Goal: Information Seeking & Learning: Check status

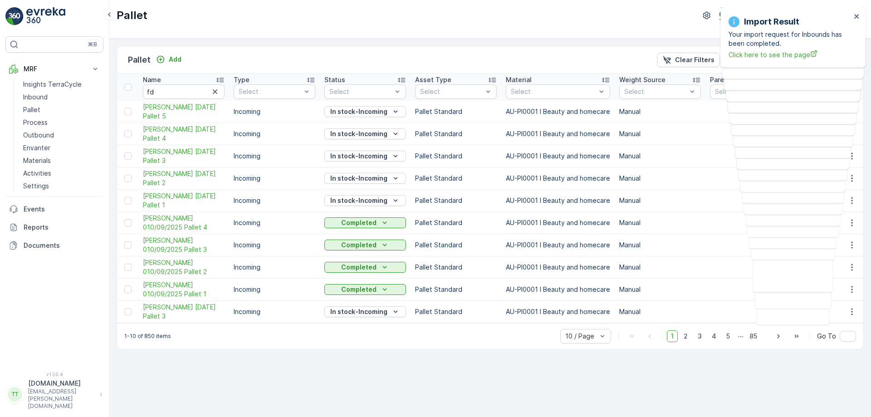
click at [493, 38] on div "Pallet Terracycle-AU04 - Sendable ( +10:00 )" at bounding box center [490, 19] width 762 height 39
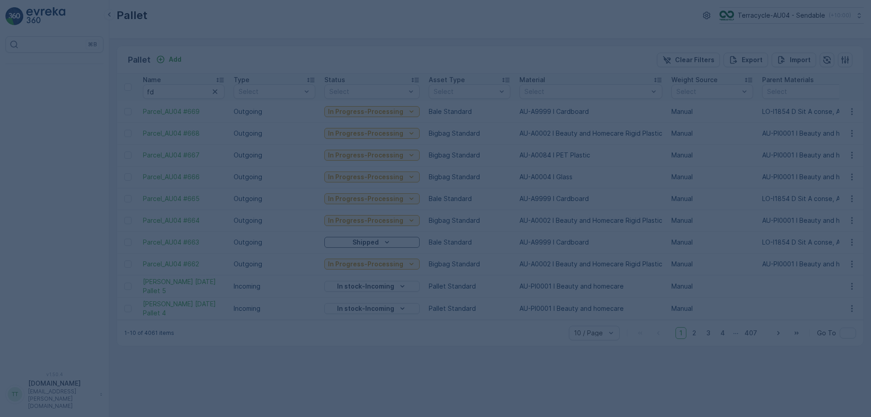
type input "fd"
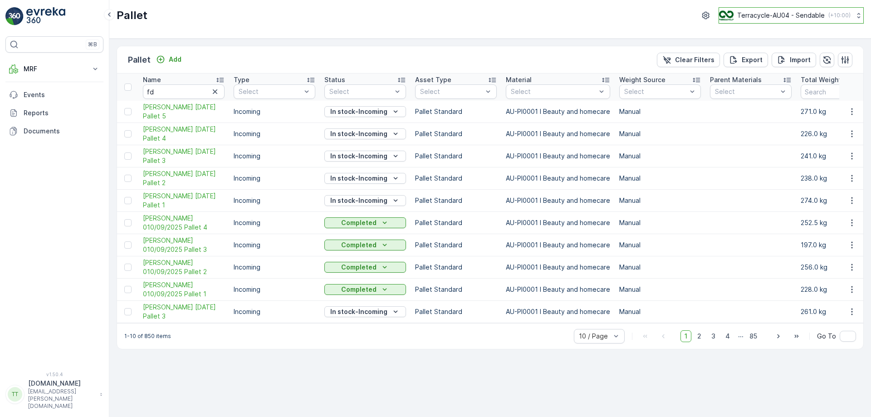
click at [767, 20] on p "Terracycle-AU04 - Sendable" at bounding box center [781, 15] width 88 height 9
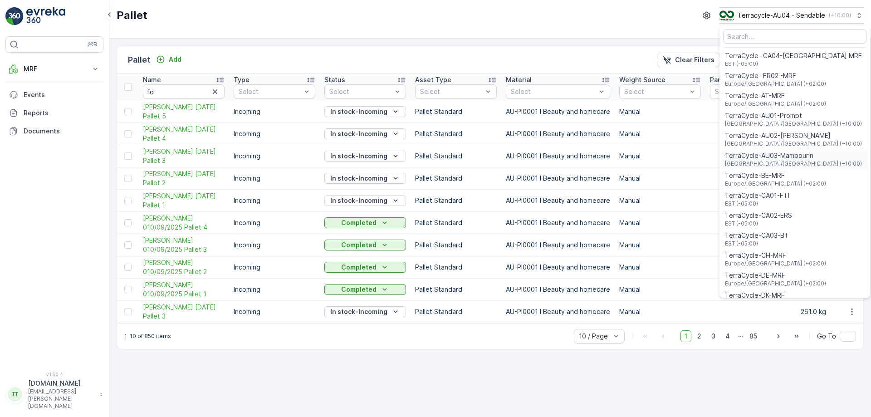
click at [780, 162] on span "[GEOGRAPHIC_DATA]/[GEOGRAPHIC_DATA] (+10:00)" at bounding box center [793, 163] width 137 height 7
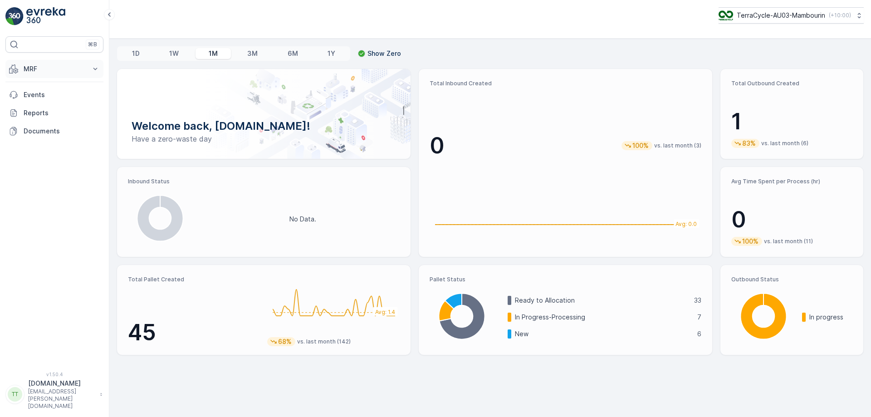
click at [54, 66] on p "MRF" at bounding box center [55, 68] width 62 height 9
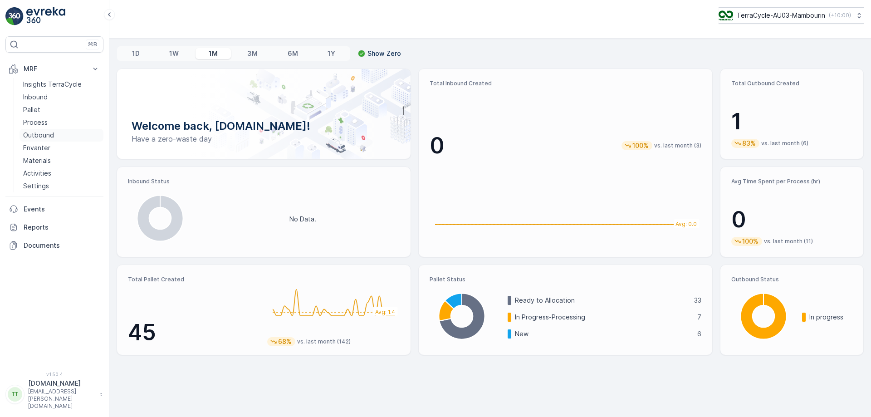
click at [49, 132] on p "Outbound" at bounding box center [38, 135] width 31 height 9
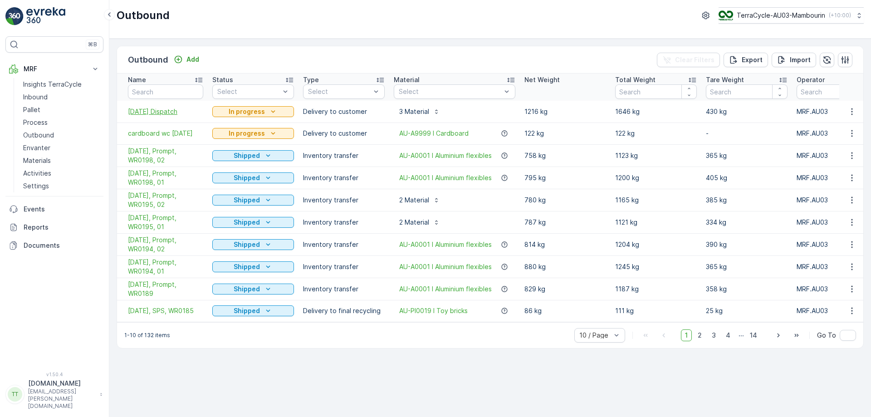
click at [166, 108] on span "23/09/25 Dispatch" at bounding box center [165, 111] width 75 height 9
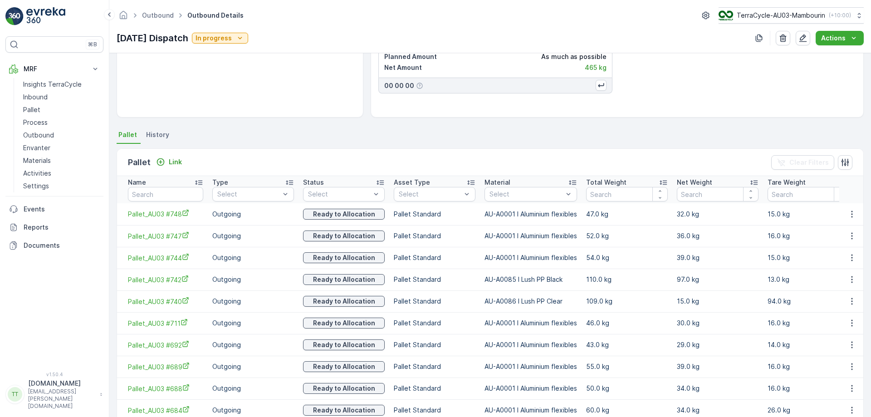
scroll to position [172, 0]
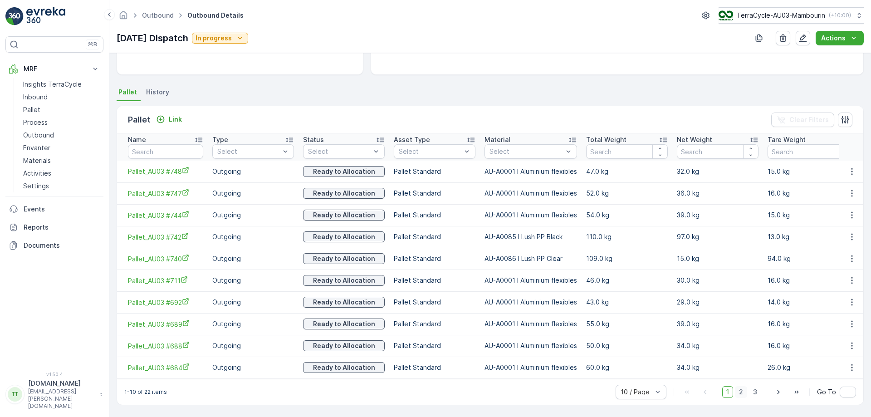
click at [742, 393] on span "2" at bounding box center [741, 392] width 12 height 12
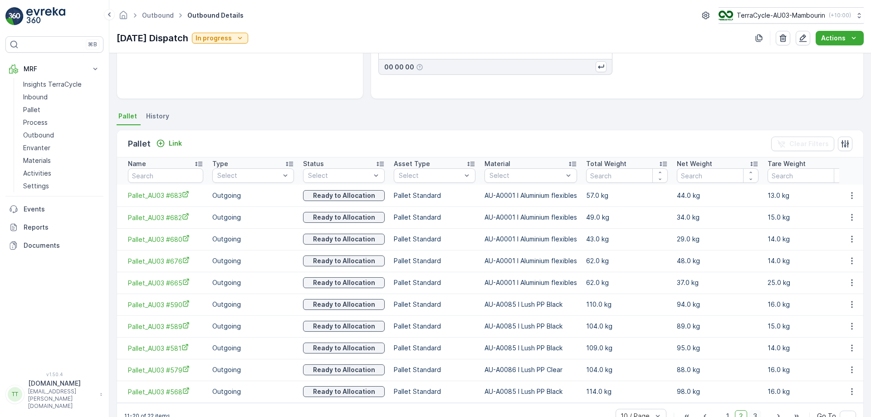
scroll to position [172, 0]
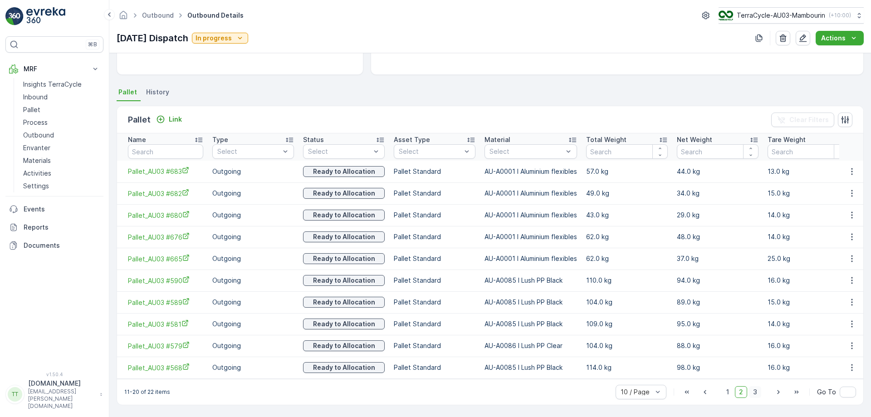
click at [754, 393] on span "3" at bounding box center [755, 392] width 12 height 12
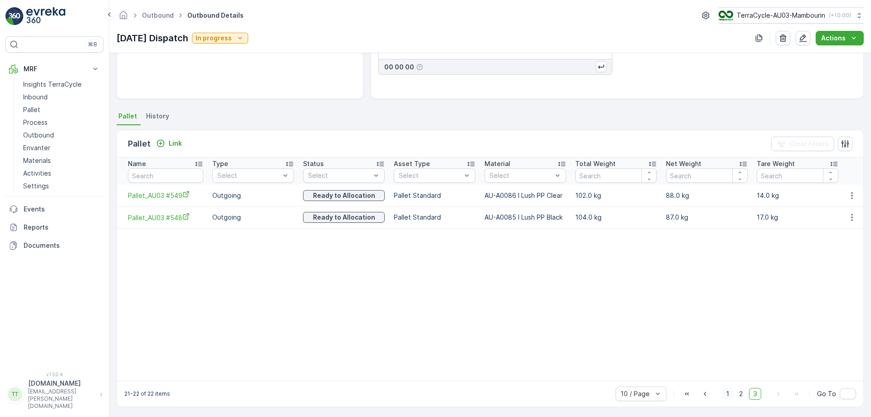
scroll to position [149, 0]
click at [728, 393] on span "1" at bounding box center [727, 392] width 11 height 12
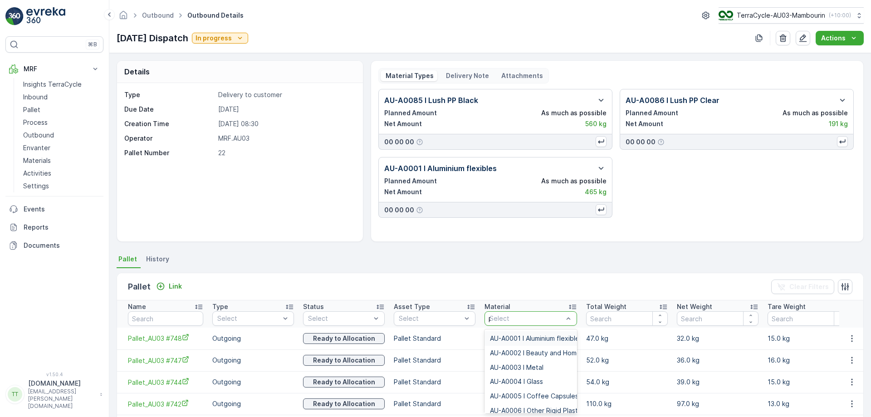
type input "pp"
drag, startPoint x: 543, startPoint y: 351, endPoint x: 637, endPoint y: 250, distance: 137.4
click at [637, 250] on div "Details Type Delivery to customer Due Date 22.09.2025 Creation Time 23.09.2025 …" at bounding box center [490, 235] width 762 height 364
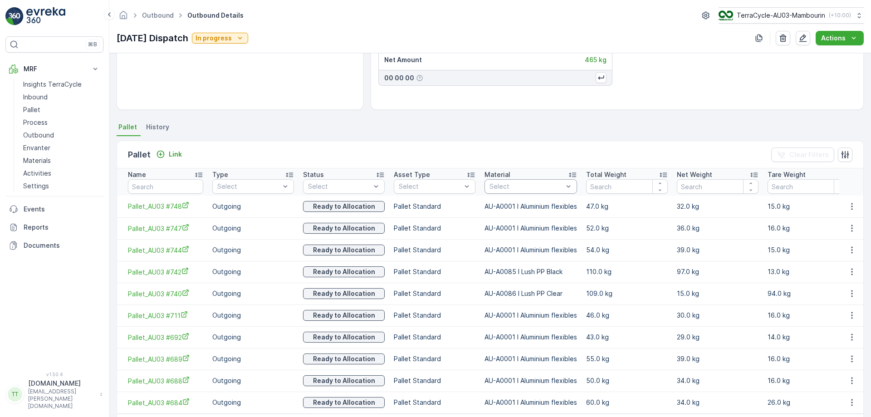
scroll to position [172, 0]
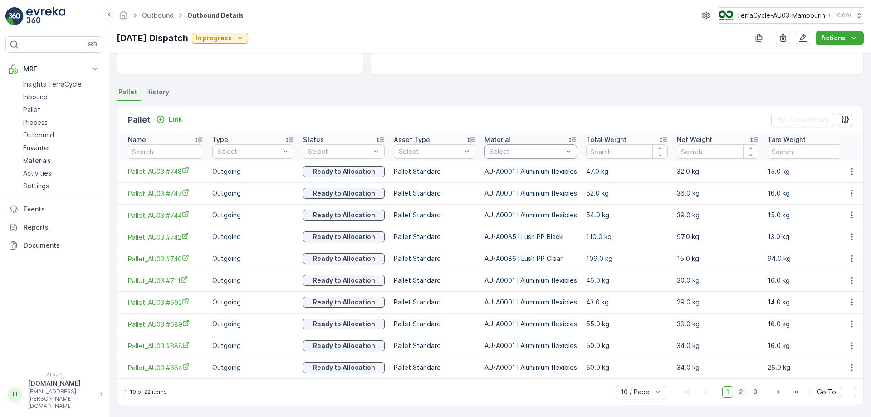
click at [742, 391] on span "2" at bounding box center [741, 392] width 12 height 12
click at [754, 390] on span "3" at bounding box center [755, 392] width 12 height 12
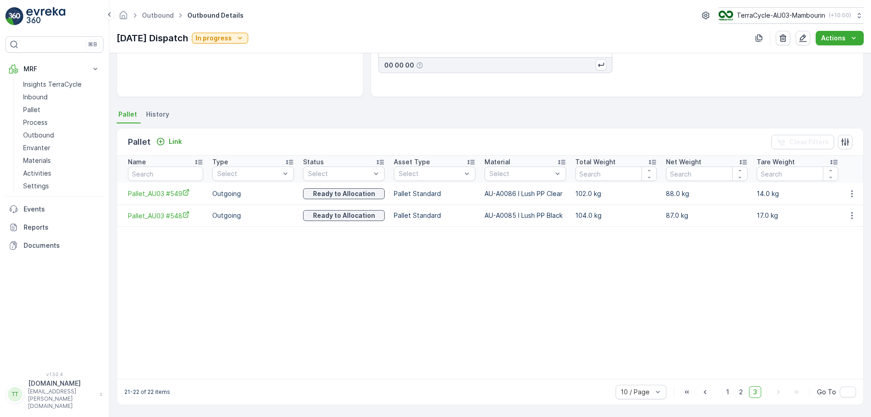
scroll to position [149, 0]
click at [652, 282] on table "Name Type Select Status Select Asset Type Select Material Select Total Weight N…" at bounding box center [492, 267] width 750 height 223
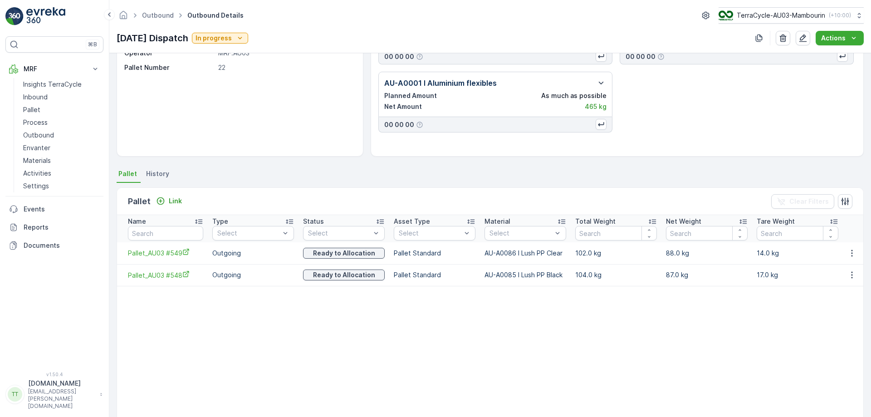
scroll to position [85, 0]
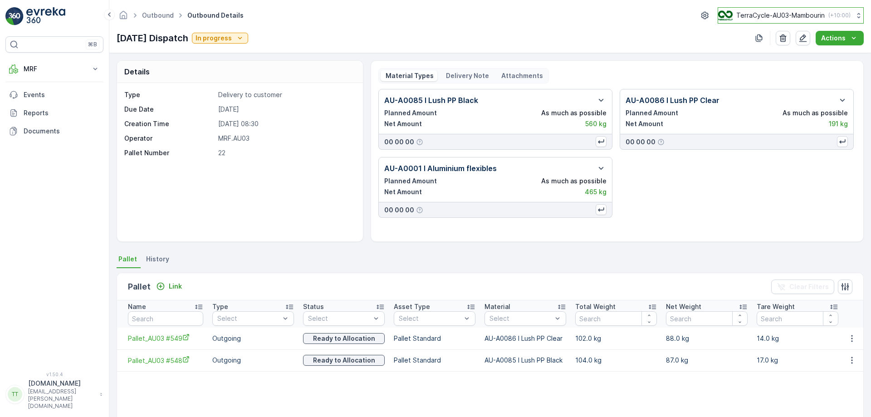
click at [813, 15] on p "TerraCycle-AU03-Mambourin" at bounding box center [780, 15] width 88 height 9
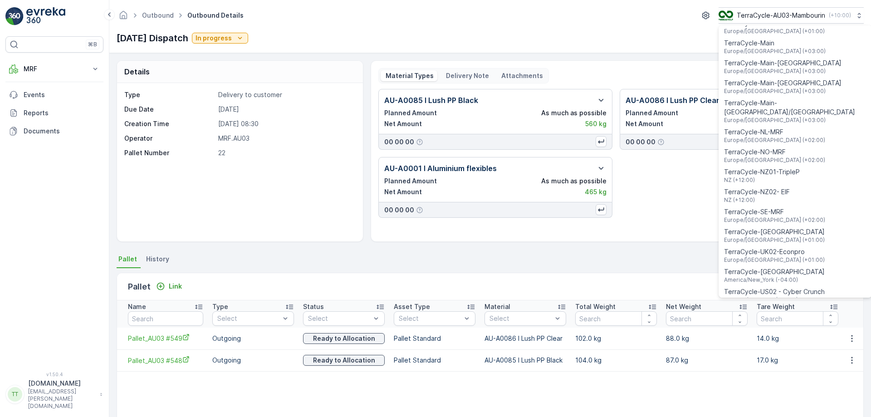
scroll to position [333, 0]
click at [774, 167] on span "TerraCycle-NZ01-TripleP" at bounding box center [762, 171] width 76 height 9
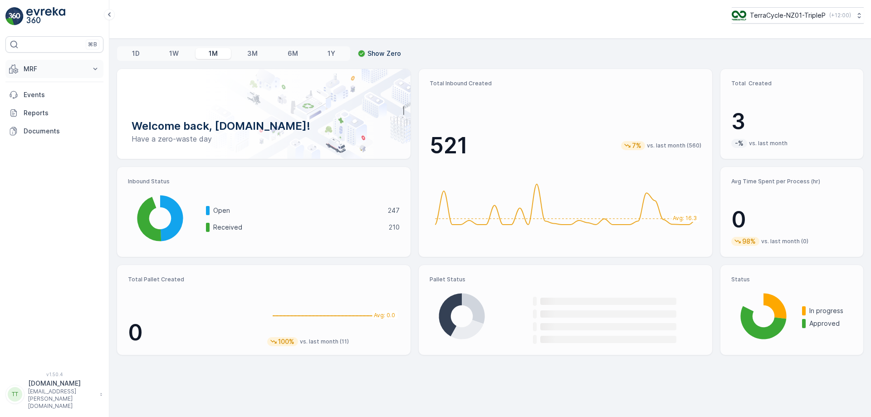
click at [68, 70] on p "MRF" at bounding box center [55, 68] width 62 height 9
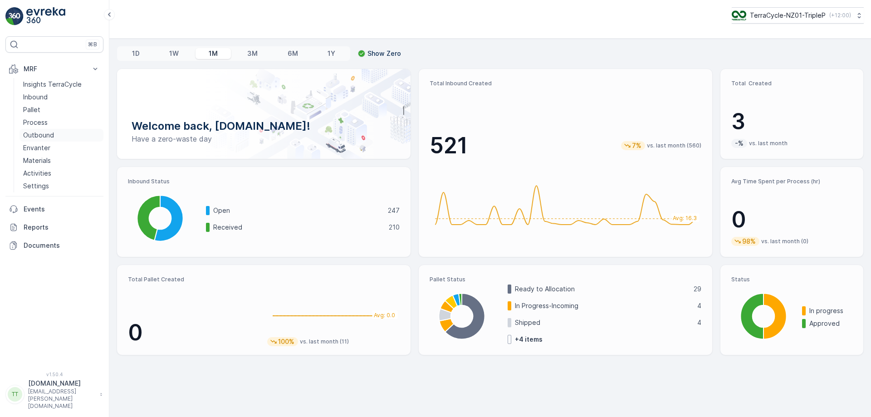
click at [44, 136] on p "Outbound" at bounding box center [38, 135] width 31 height 9
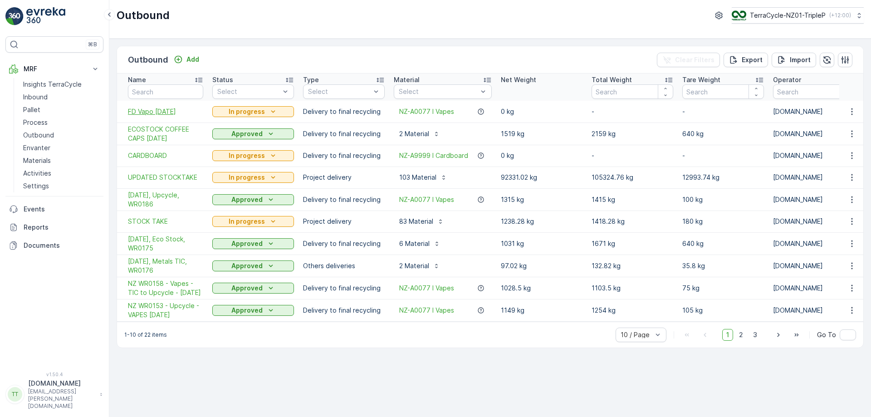
click at [173, 113] on span "FD Vapo 19.08.25" at bounding box center [165, 111] width 75 height 9
click at [769, 15] on p "TerraCycle-NZ01-TripleP" at bounding box center [788, 15] width 76 height 9
click at [463, 375] on div "Outbound Add Clear Filters Export Import Name Status Select Type Select Materia…" at bounding box center [490, 228] width 762 height 378
click at [742, 341] on span "2" at bounding box center [741, 335] width 12 height 12
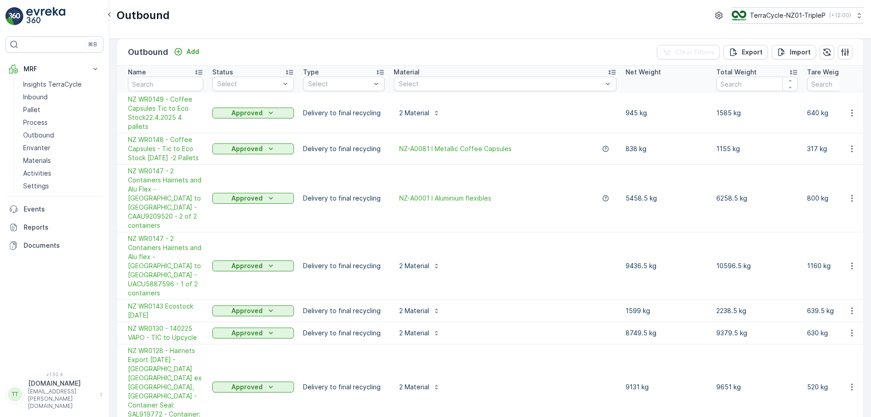
scroll to position [71, 0]
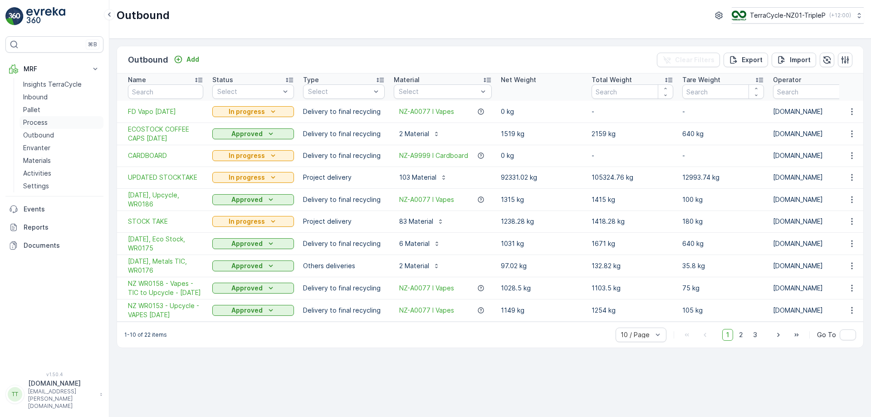
click at [40, 127] on p "Process" at bounding box center [35, 122] width 25 height 9
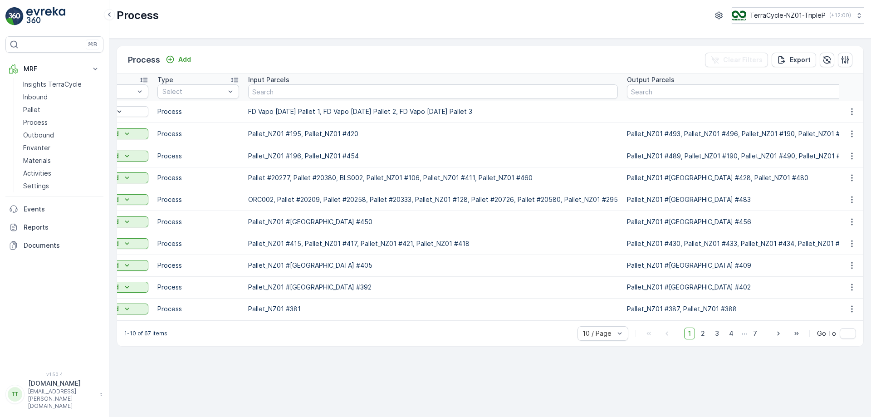
scroll to position [0, 146]
click at [684, 98] on input "text" at bounding box center [768, 91] width 282 height 15
paste input "Pallet_NZ01 #199"
type input "Pallet_NZ01 #199"
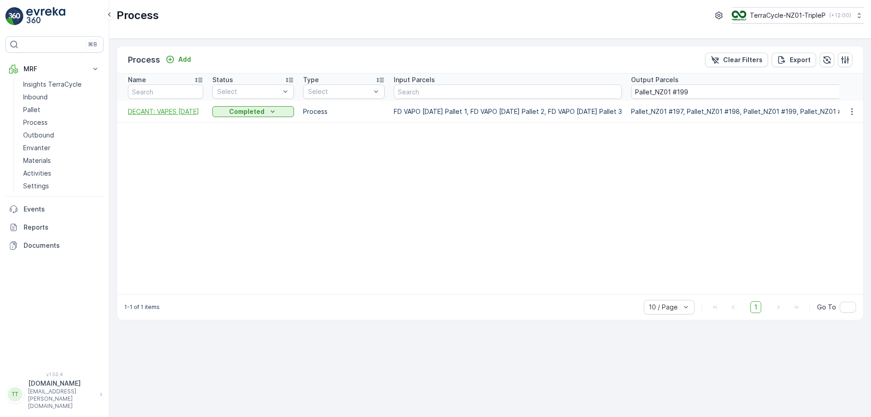
click at [159, 112] on span "DECANT: VAPES 14/04/2025" at bounding box center [165, 111] width 75 height 9
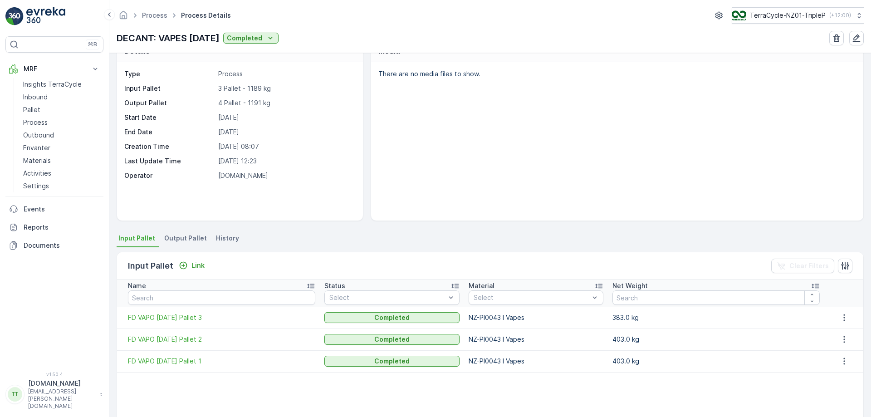
scroll to position [22, 0]
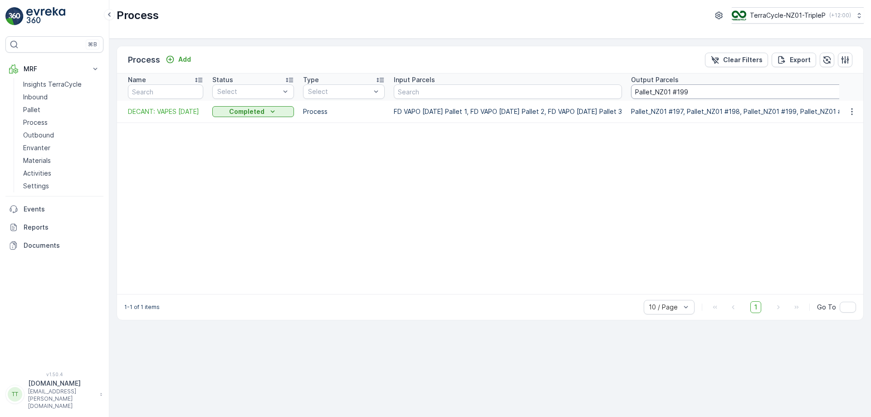
click at [693, 94] on input "Pallet_NZ01 #199" at bounding box center [742, 91] width 222 height 15
paste input "297"
type input "Pallet_NZ01 #297"
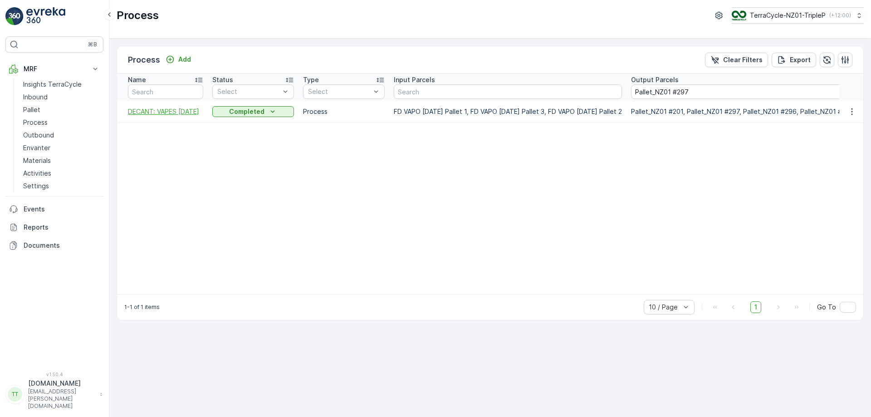
click at [150, 108] on span "DECANT: VAPES 08/05/25" at bounding box center [165, 111] width 75 height 9
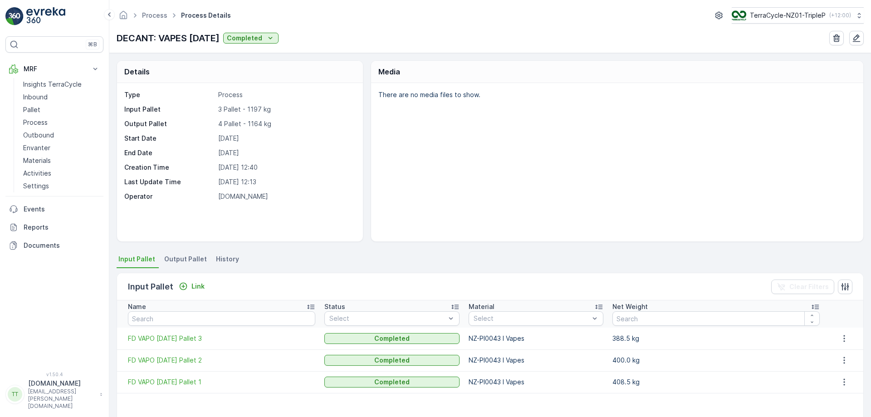
click at [182, 260] on span "Output Pallet" at bounding box center [185, 259] width 43 height 9
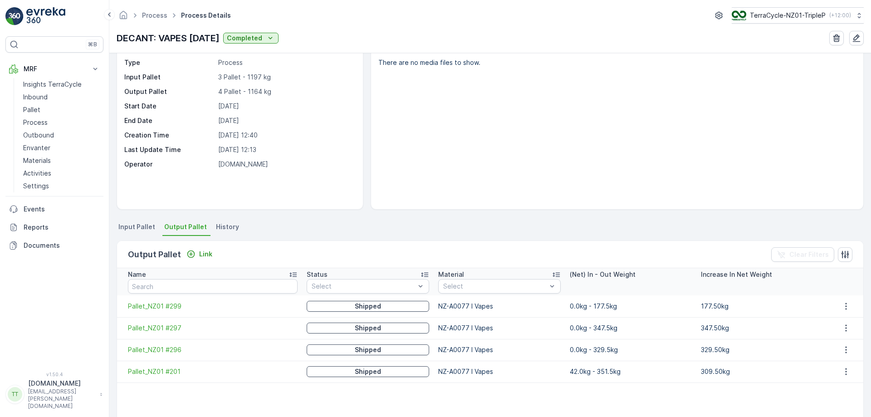
scroll to position [33, 0]
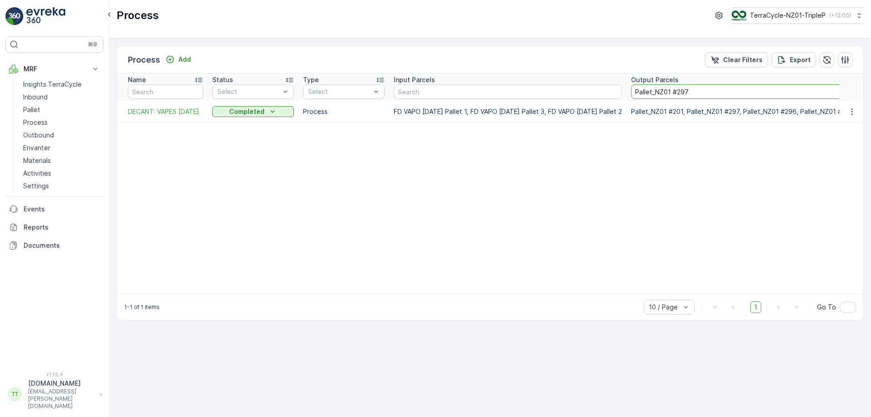
click at [725, 91] on input "Pallet_NZ01 #297" at bounding box center [742, 91] width 223 height 15
paste input "199"
type input "Pallet_NZ01 #199"
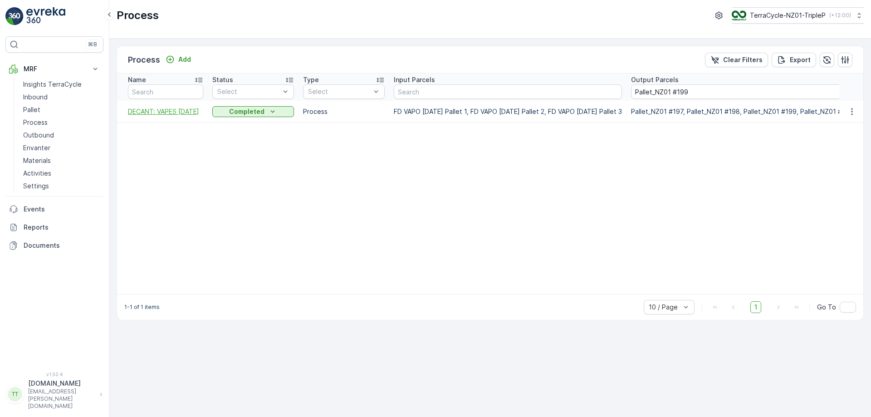
click at [146, 116] on span "DECANT: VAPES 14/04/2025" at bounding box center [165, 111] width 75 height 9
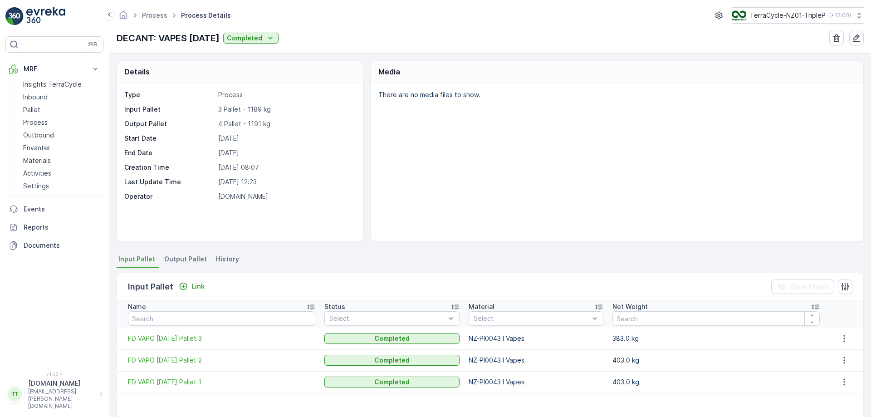
click at [188, 259] on span "Output Pallet" at bounding box center [185, 259] width 43 height 9
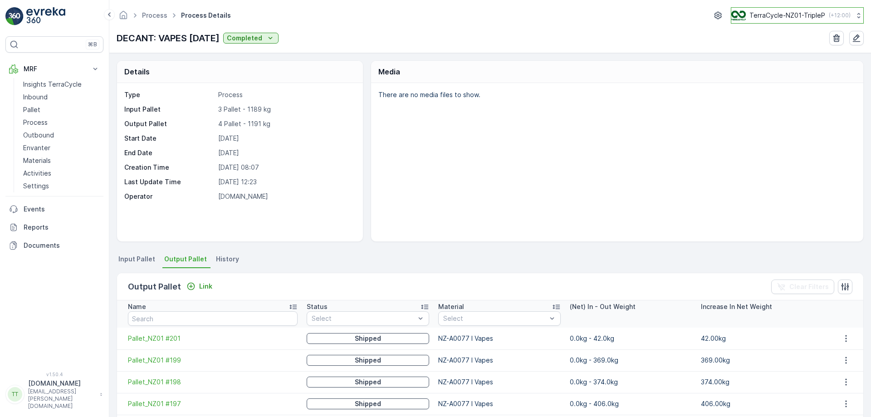
click at [755, 14] on p "TerraCycle-NZ01-TripleP" at bounding box center [788, 15] width 76 height 9
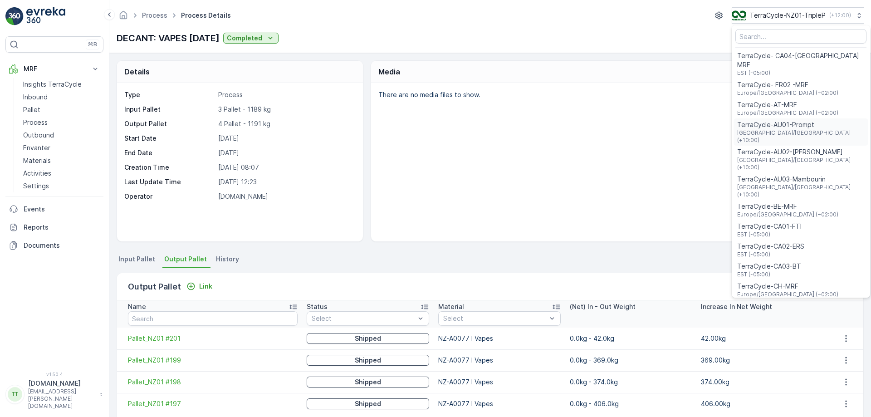
click at [791, 120] on span "TerraCycle-AU01-Prompt" at bounding box center [800, 124] width 127 height 9
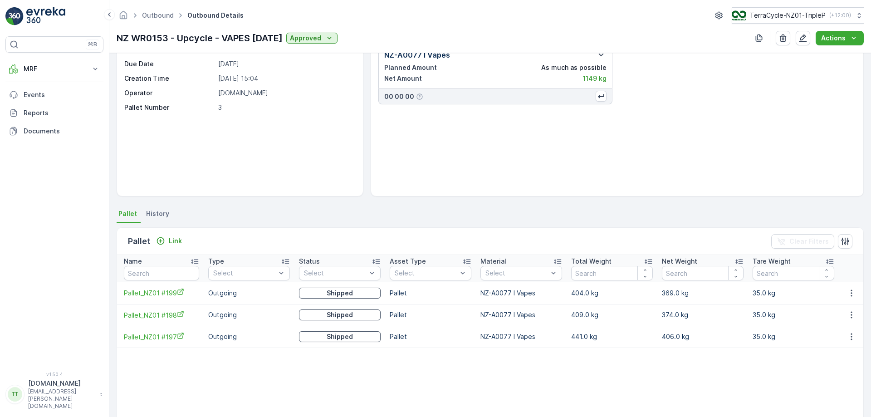
scroll to position [46, 0]
drag, startPoint x: 118, startPoint y: 292, endPoint x: 192, endPoint y: 301, distance: 74.9
click at [192, 301] on td "Pallet_NZ01 #199" at bounding box center [158, 293] width 91 height 22
copy span "Pallet_NZ01 #199"
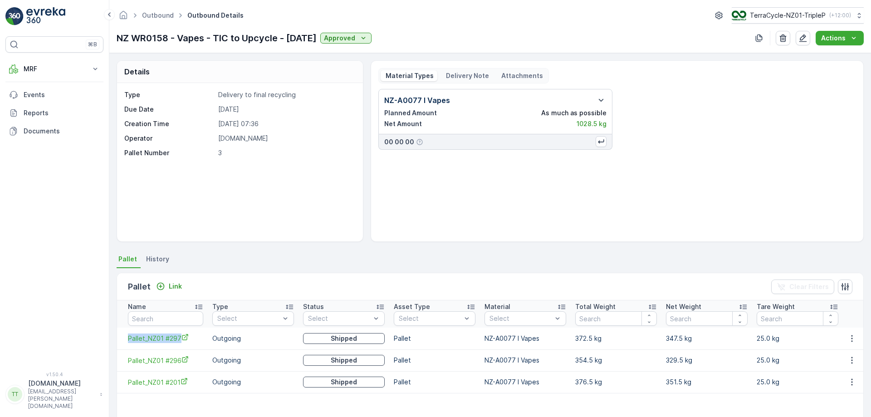
drag, startPoint x: 123, startPoint y: 338, endPoint x: 180, endPoint y: 343, distance: 57.4
click at [180, 343] on td "Pallet_NZ01 #297" at bounding box center [162, 339] width 91 height 22
copy span "Pallet_NZ01 #297"
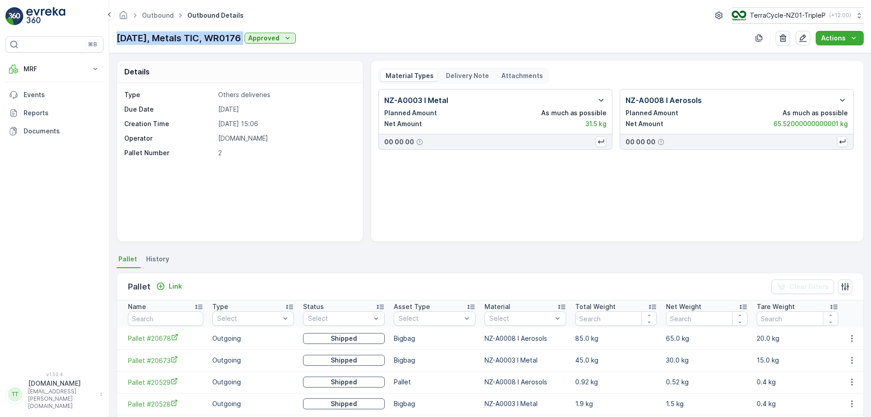
drag, startPoint x: 118, startPoint y: 37, endPoint x: 264, endPoint y: 37, distance: 145.2
click at [264, 37] on div "13/05/2025, Metals TIC, WR0176 Approved" at bounding box center [206, 38] width 179 height 14
copy p "13/05/2025, Metals TIC, WR0176"
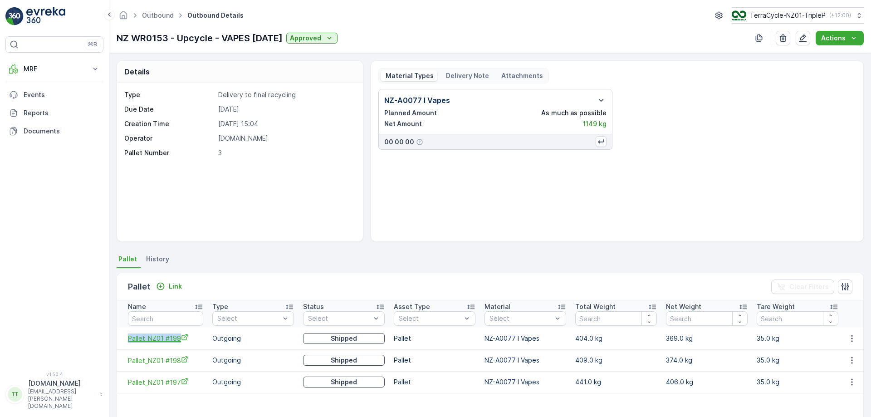
drag, startPoint x: 219, startPoint y: 264, endPoint x: 186, endPoint y: 342, distance: 84.2
click at [186, 342] on td "Pallet_NZ01 #199" at bounding box center [162, 339] width 91 height 22
copy span "Pallet_NZ01 #199"
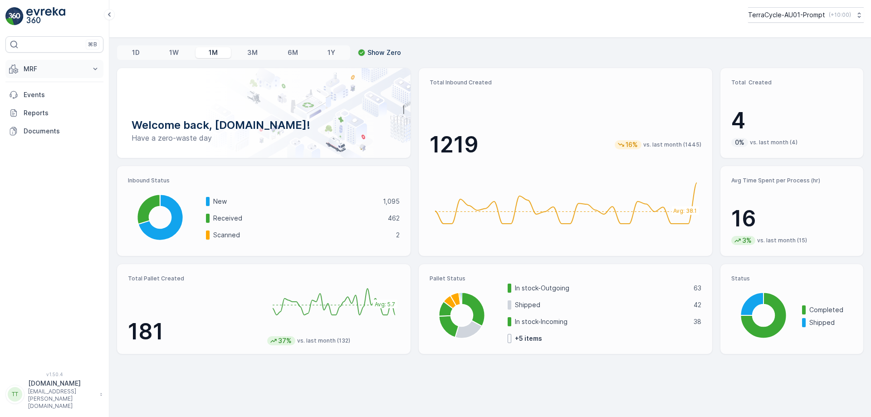
click at [68, 70] on p "MRF" at bounding box center [55, 68] width 62 height 9
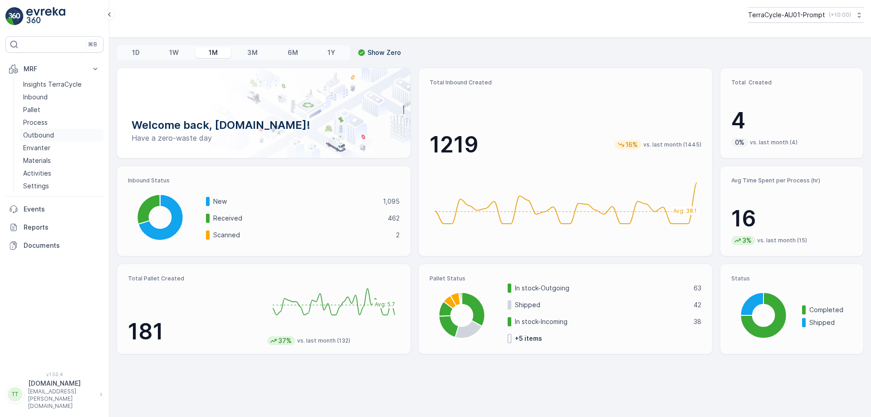
click at [39, 133] on p "Outbound" at bounding box center [38, 135] width 31 height 9
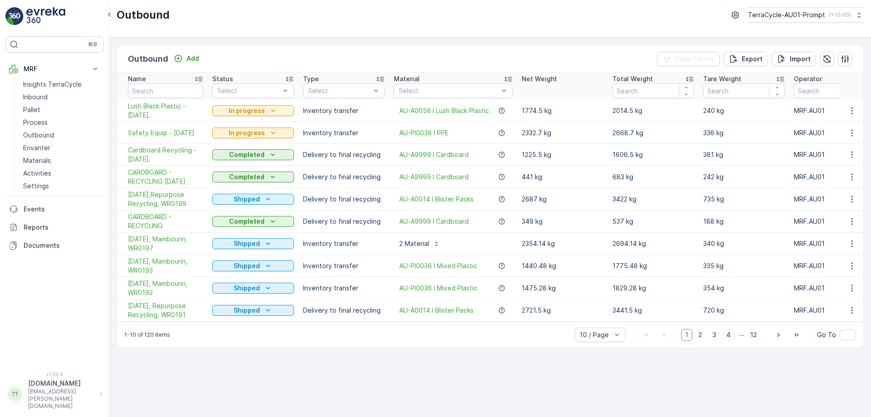
click at [730, 338] on span "4" at bounding box center [728, 335] width 13 height 12
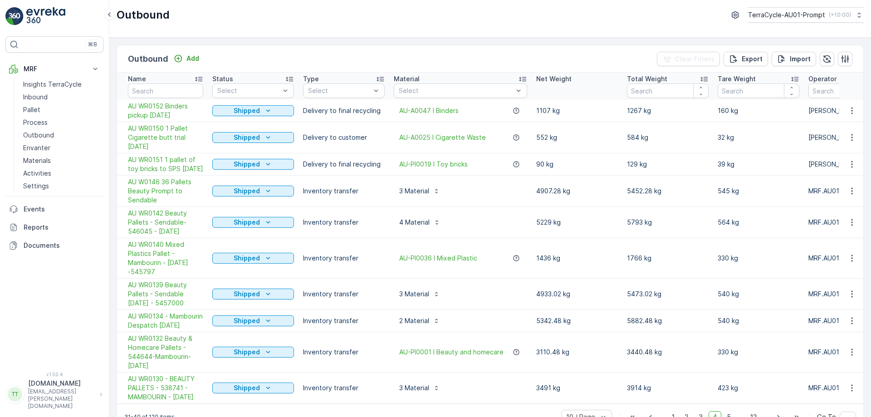
click at [339, 41] on div "Outbound Add Clear Filters Export Import Name Status Select Type Select Materia…" at bounding box center [490, 227] width 762 height 379
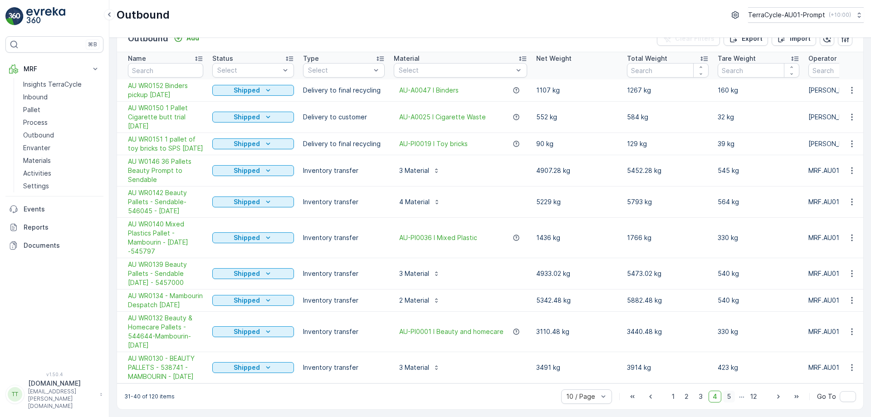
click at [729, 398] on span "5" at bounding box center [729, 397] width 12 height 12
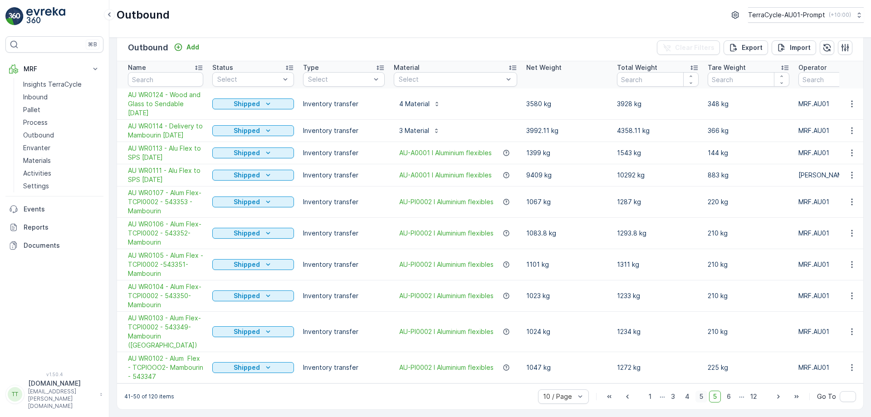
scroll to position [7, 0]
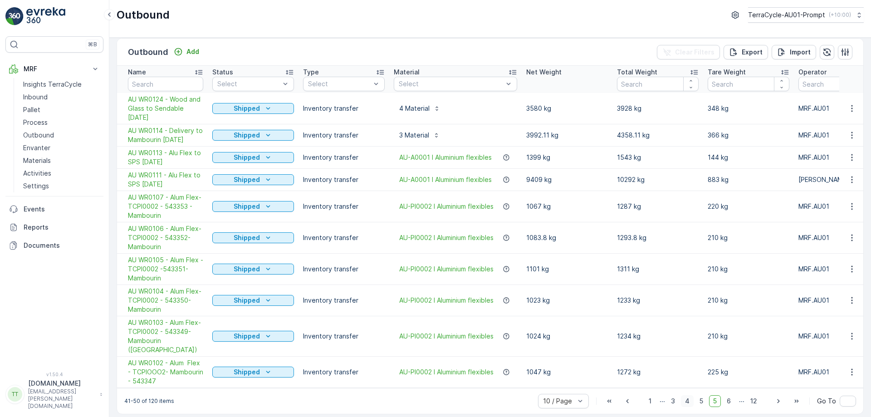
click at [685, 397] on span "4" at bounding box center [687, 401] width 13 height 12
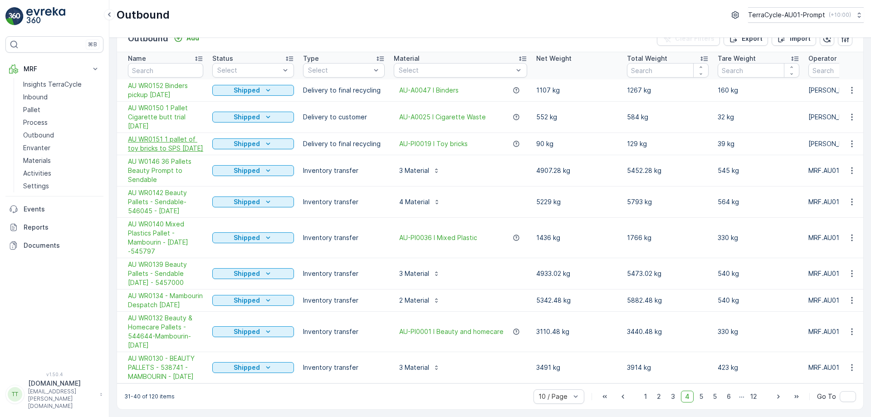
scroll to position [45, 0]
click at [671, 402] on span "3" at bounding box center [673, 397] width 12 height 12
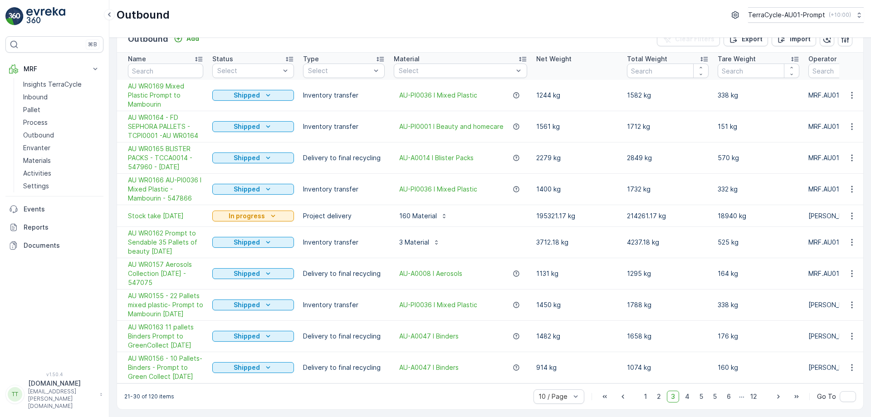
scroll to position [25, 0]
drag, startPoint x: 126, startPoint y: 352, endPoint x: 203, endPoint y: 373, distance: 80.0
click at [203, 373] on td "AU WR0156 - 10 Pallets- Binders - Prompt to Green Collect 12.5.2025" at bounding box center [162, 367] width 91 height 31
copy span "AU WR0156 - 10 Pallets- Binders - Prompt to Green Collect 12.5.2025"
click at [88, 332] on div "⌘B MRF Insights TerraCycle Inbound Pallet Process Outbound Envanter Materials A…" at bounding box center [54, 198] width 98 height 324
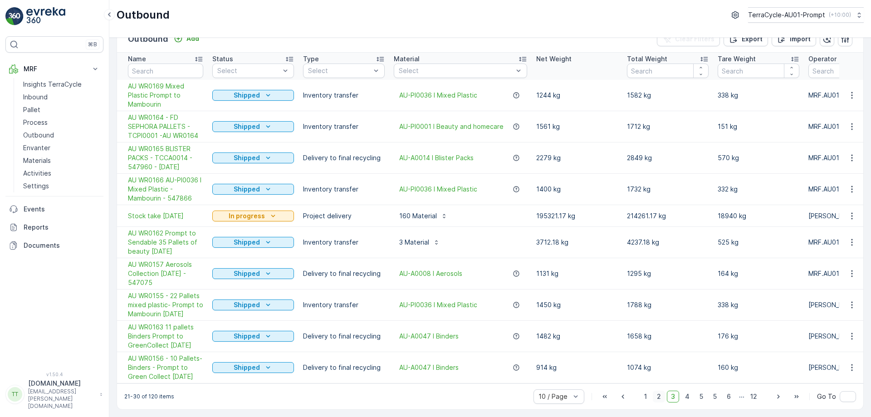
click at [662, 393] on span "2" at bounding box center [659, 397] width 12 height 12
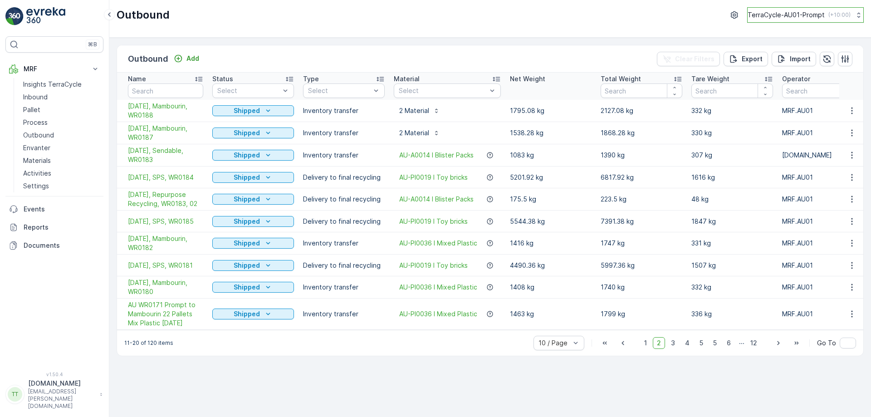
click at [777, 19] on p "TerraCycle-AU01-Prompt" at bounding box center [786, 14] width 77 height 9
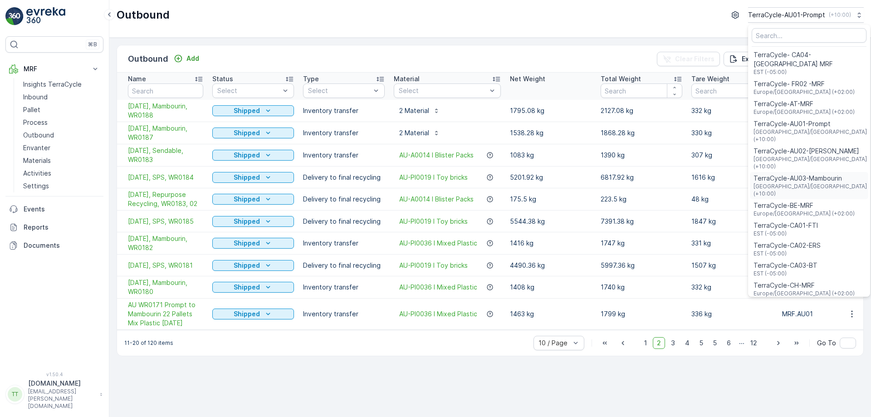
click at [789, 174] on span "TerraCycle-AU03-Mambourin" at bounding box center [811, 178] width 115 height 9
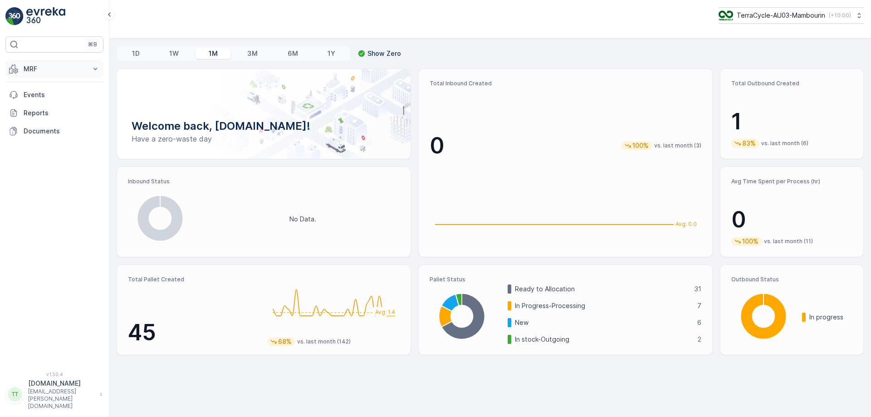
click at [65, 76] on button "MRF" at bounding box center [54, 69] width 98 height 18
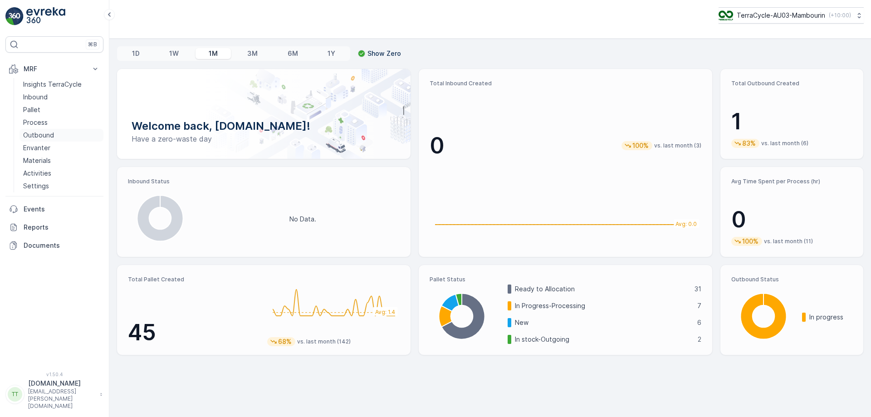
click at [53, 132] on link "Outbound" at bounding box center [62, 135] width 84 height 13
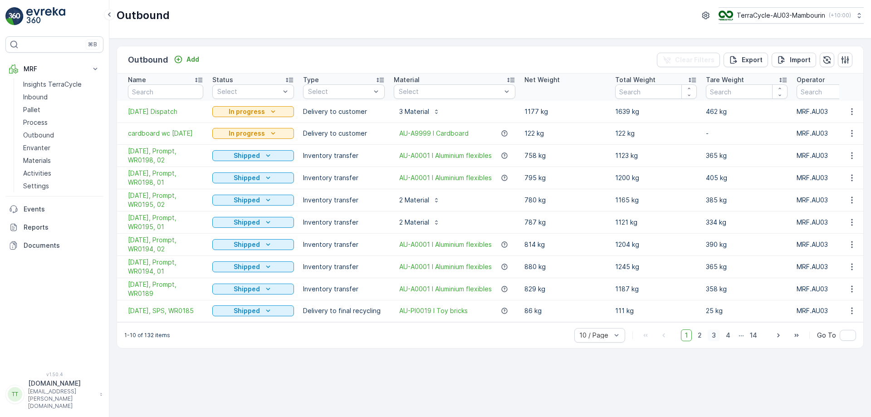
click at [716, 341] on span "3" at bounding box center [714, 335] width 12 height 12
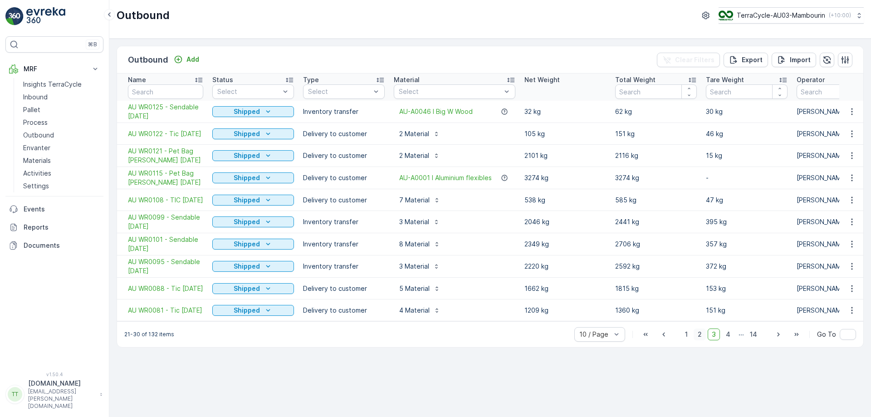
click at [700, 340] on span "2" at bounding box center [700, 334] width 12 height 12
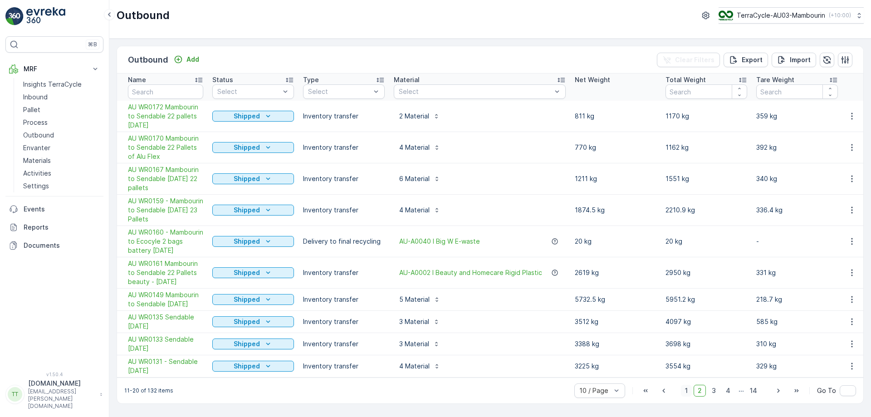
click at [686, 393] on span "1" at bounding box center [686, 391] width 11 height 12
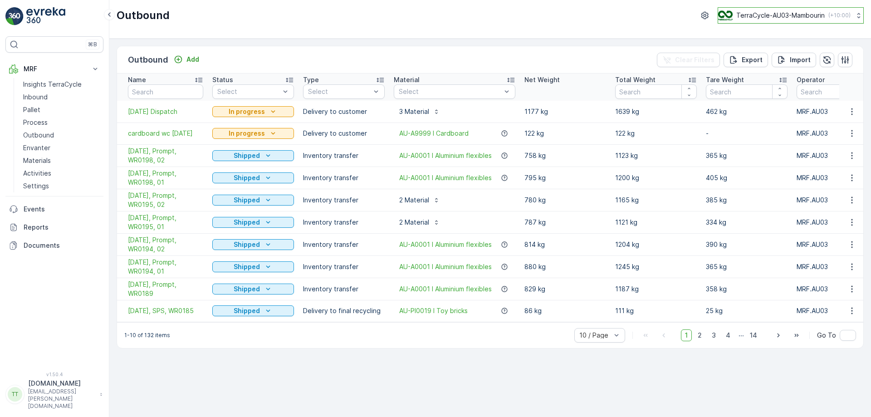
click at [818, 18] on p "TerraCycle-AU03-Mambourin" at bounding box center [780, 15] width 88 height 9
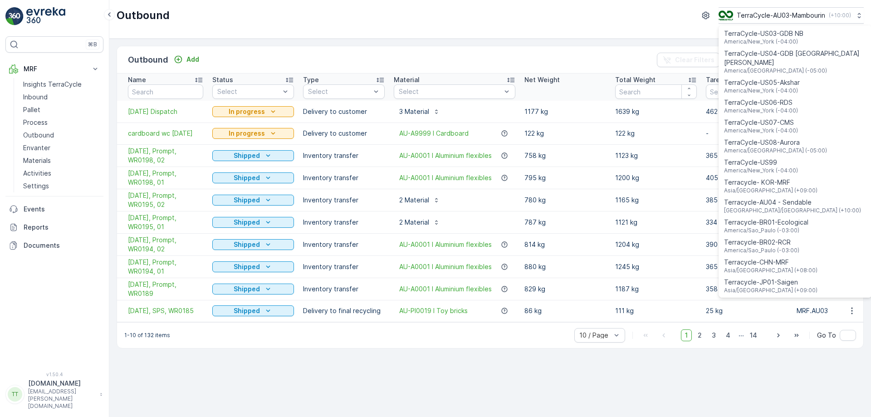
scroll to position [652, 0]
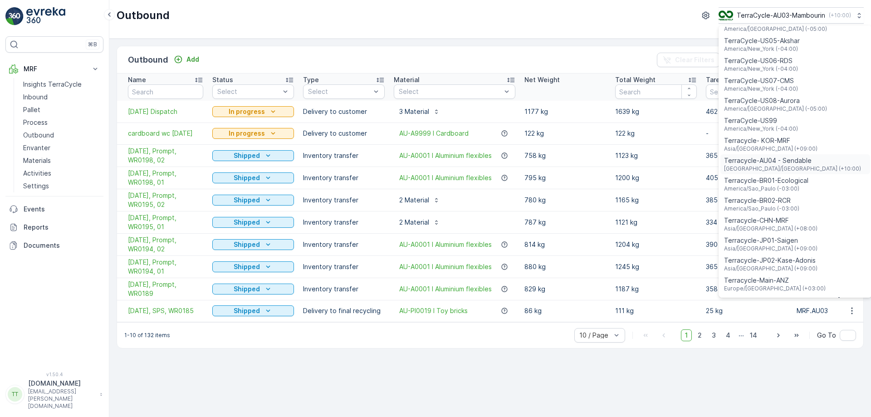
click at [787, 156] on span "Terracycle-AU04 - Sendable" at bounding box center [792, 160] width 137 height 9
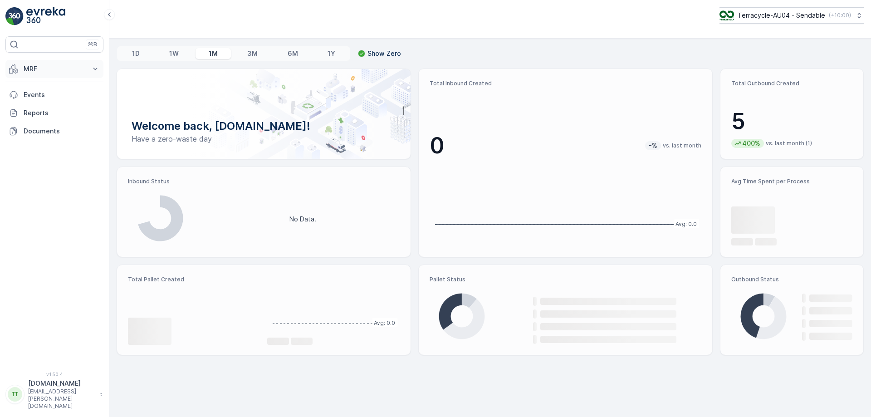
click at [65, 68] on p "MRF" at bounding box center [55, 68] width 62 height 9
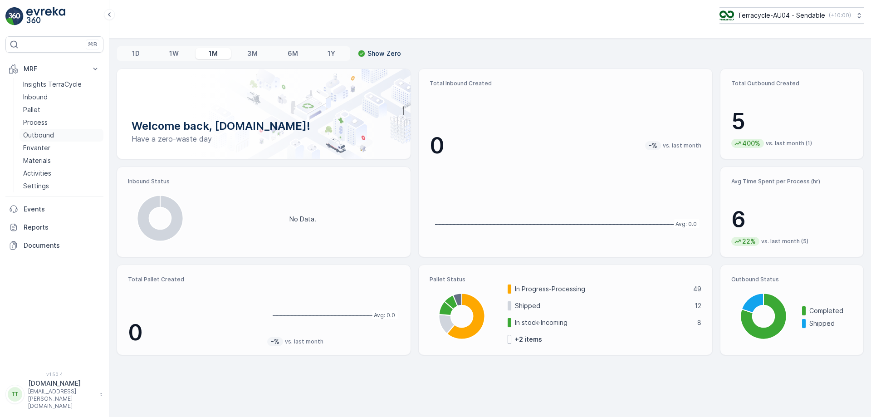
click at [57, 138] on link "Outbound" at bounding box center [62, 135] width 84 height 13
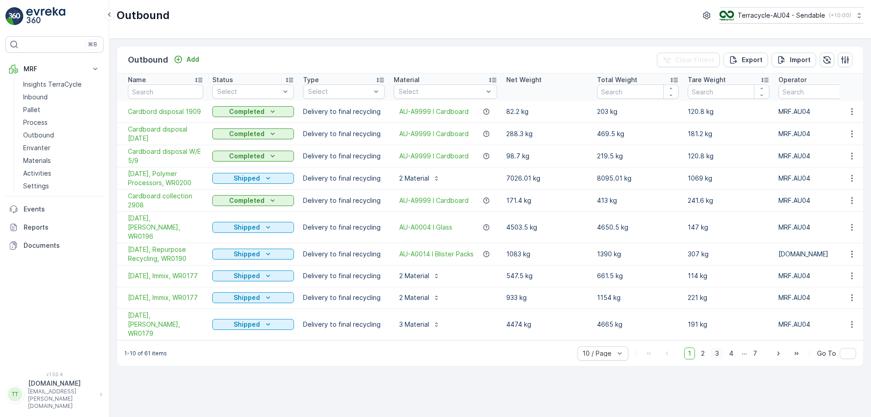
click at [722, 348] on span "3" at bounding box center [717, 354] width 12 height 12
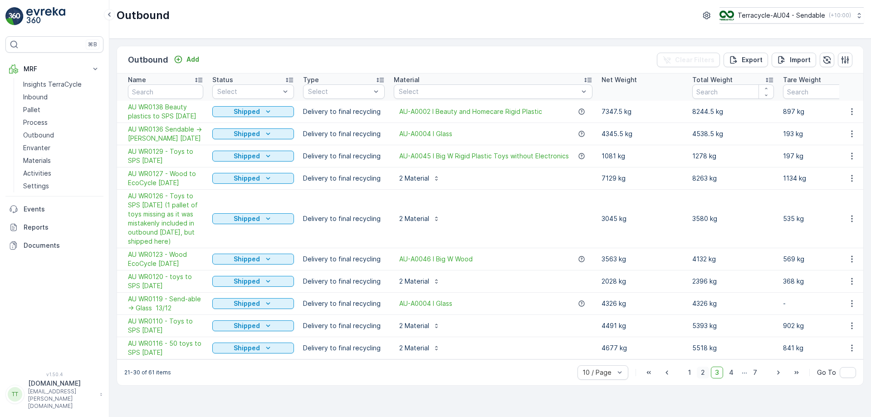
click at [705, 376] on span "2" at bounding box center [703, 373] width 12 height 12
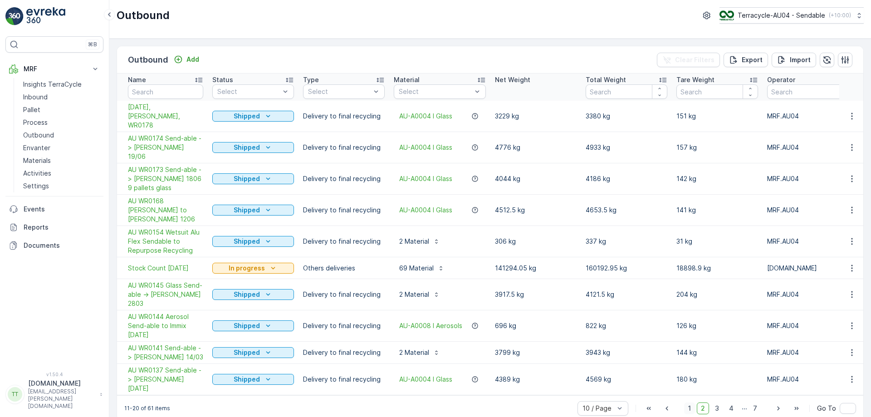
click at [692, 402] on span "1" at bounding box center [689, 408] width 11 height 12
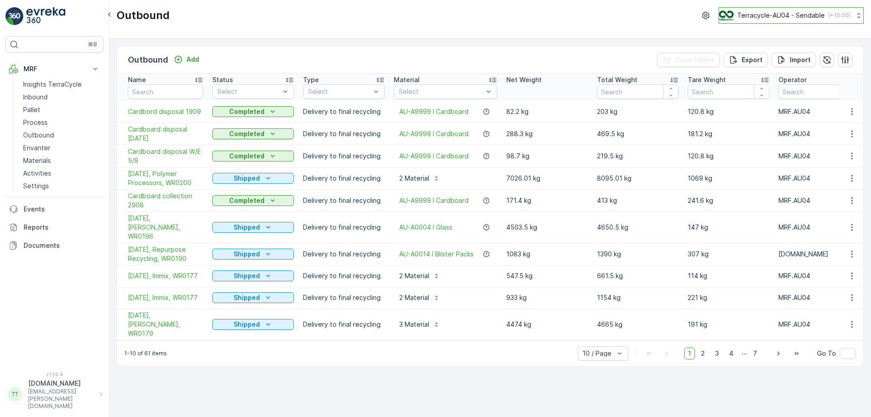
click at [791, 20] on p "Terracycle-AU04 - Sendable" at bounding box center [781, 15] width 88 height 9
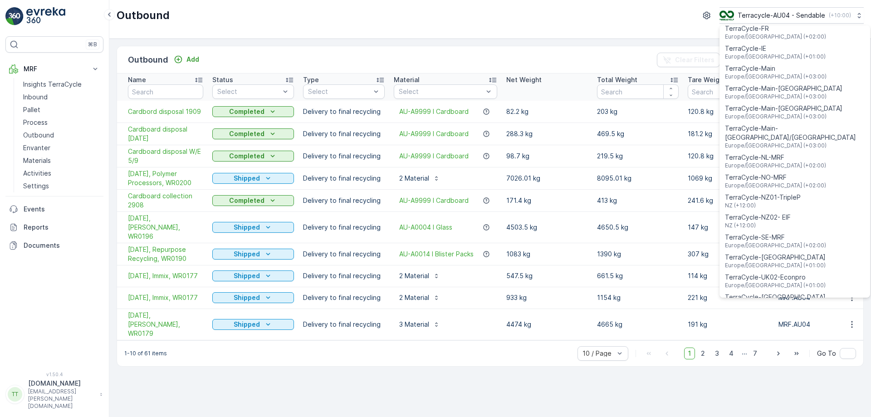
scroll to position [307, 0]
click at [783, 192] on span "TerraCycle-NZ01-TripleP" at bounding box center [763, 196] width 76 height 9
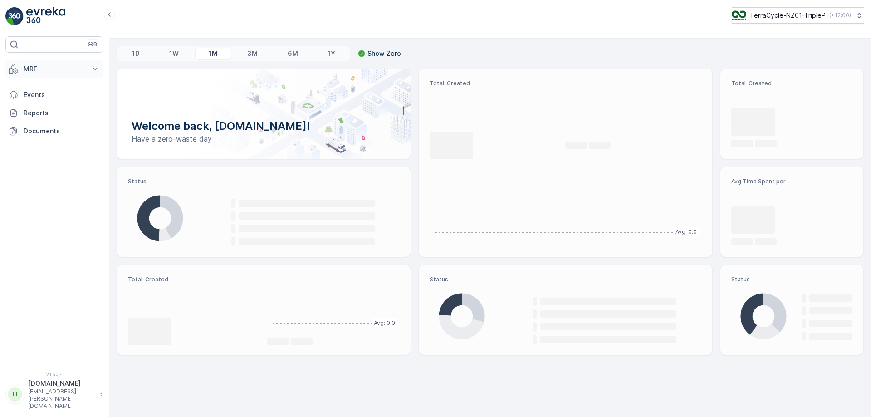
click at [71, 73] on p "MRF" at bounding box center [55, 68] width 62 height 9
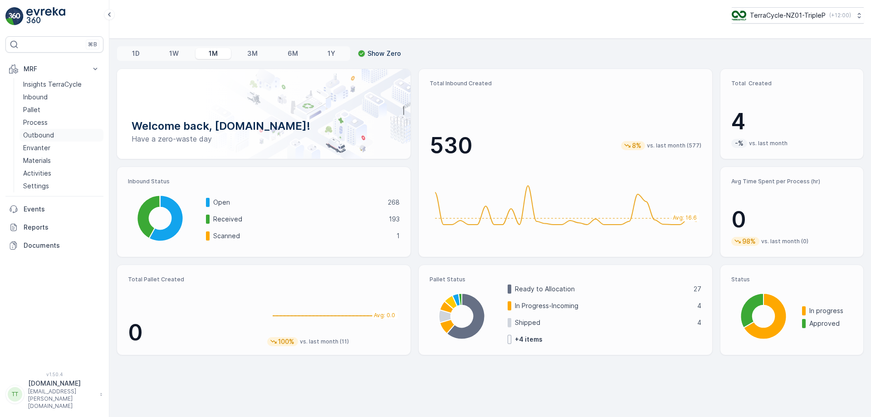
click at [42, 131] on p "Outbound" at bounding box center [38, 135] width 31 height 9
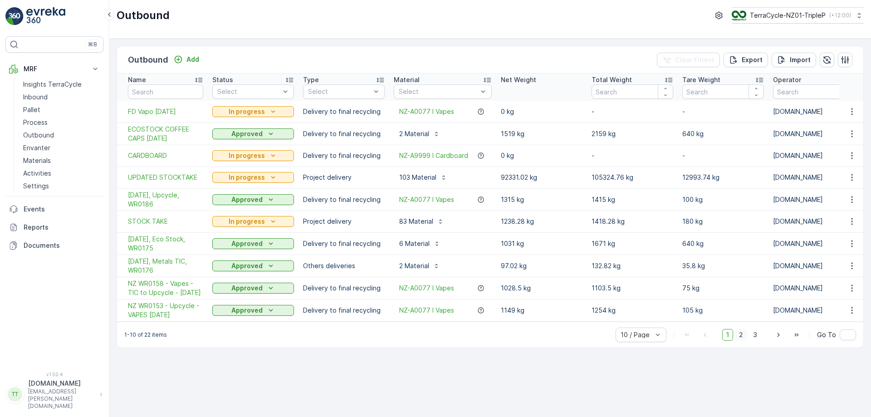
click at [743, 341] on span "2" at bounding box center [741, 335] width 12 height 12
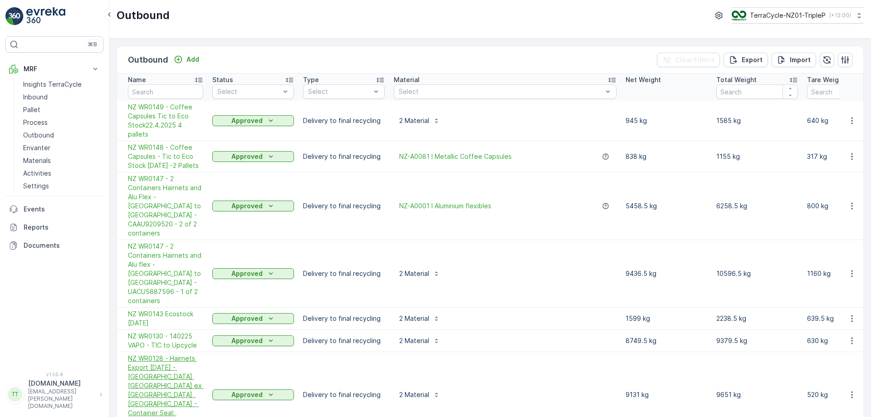
scroll to position [71, 0]
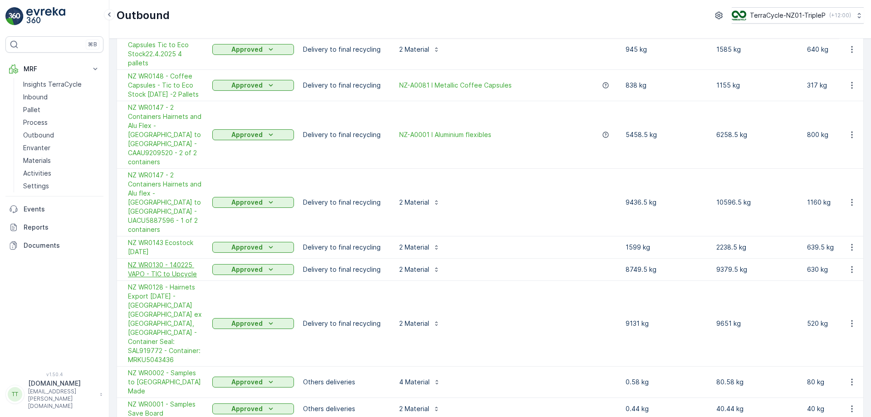
click at [168, 260] on span "NZ WR0130 - 140225 VAPO - TIC to Upcycle" at bounding box center [165, 269] width 75 height 18
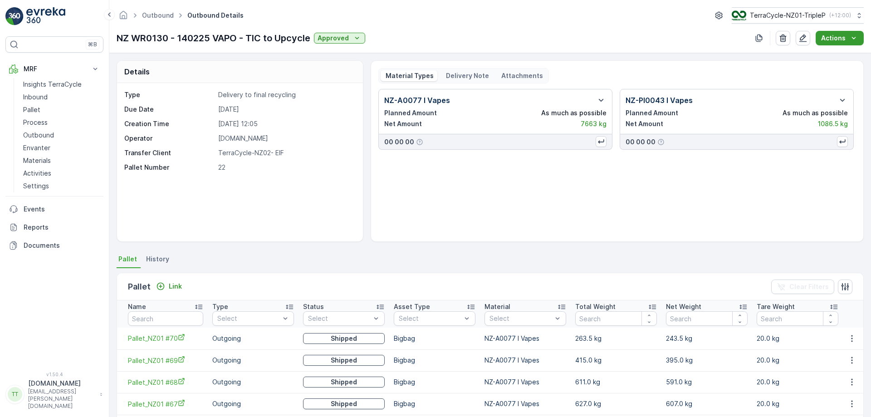
click at [829, 37] on p "Actions" at bounding box center [833, 38] width 25 height 9
click at [823, 56] on span "Create Delivery Note" at bounding box center [835, 55] width 65 height 9
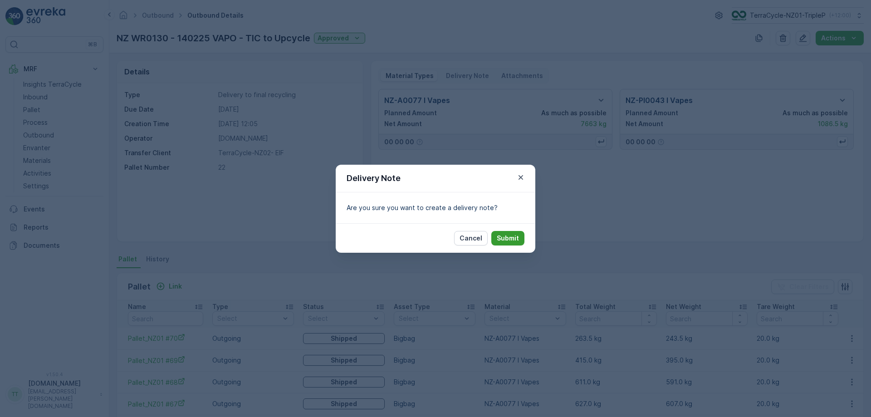
click at [513, 238] on p "Submit" at bounding box center [508, 238] width 22 height 9
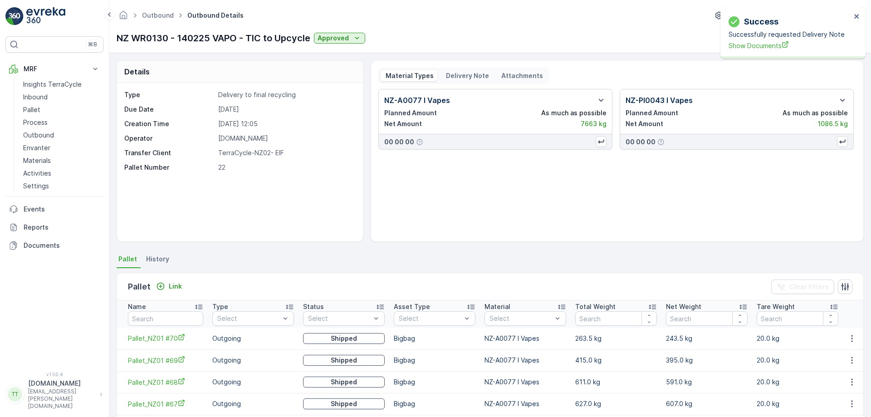
click at [467, 81] on div "Delivery Note" at bounding box center [467, 75] width 52 height 11
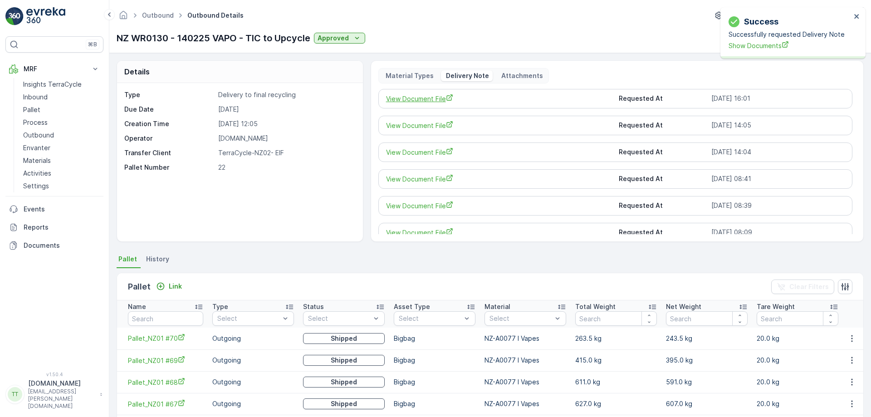
click at [440, 100] on span "View Document File" at bounding box center [499, 99] width 226 height 10
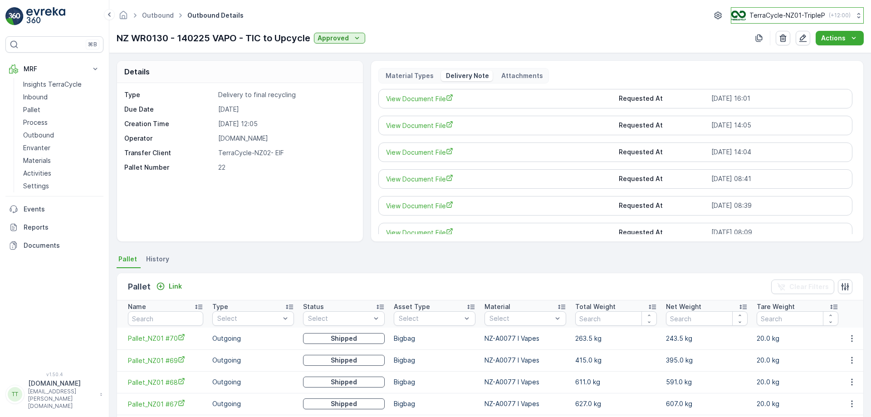
click at [819, 15] on p "TerraCycle-NZ01-TripleP" at bounding box center [788, 15] width 76 height 9
click at [481, 42] on div "NZ WR0130 - 140225 VAPO - TIC to Upcycle Approved Actions" at bounding box center [490, 38] width 747 height 15
click at [439, 99] on span "View Document File" at bounding box center [499, 99] width 226 height 10
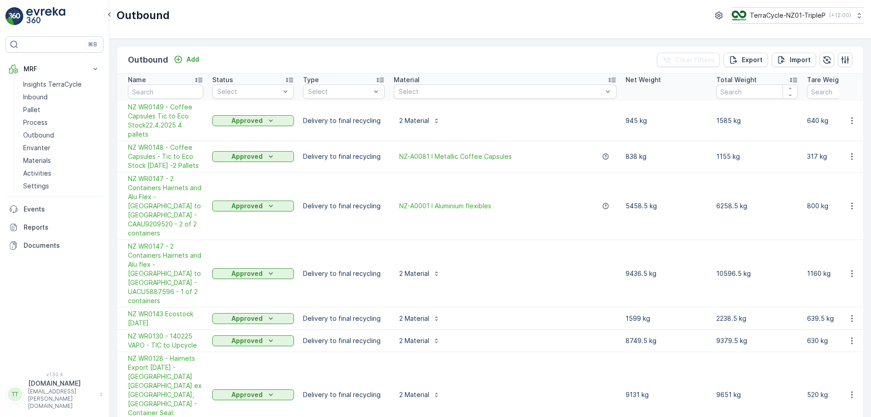
scroll to position [71, 0]
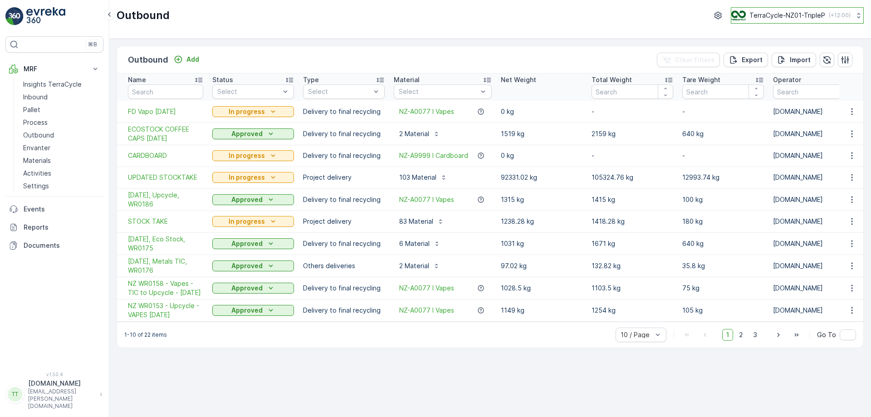
click at [793, 16] on p "TerraCycle-NZ01-TripleP" at bounding box center [788, 15] width 76 height 9
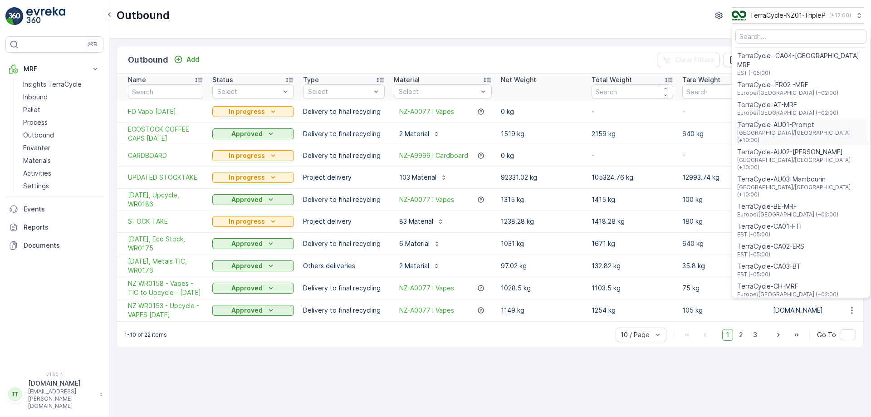
click at [798, 120] on span "TerraCycle-AU01-Prompt" at bounding box center [800, 124] width 127 height 9
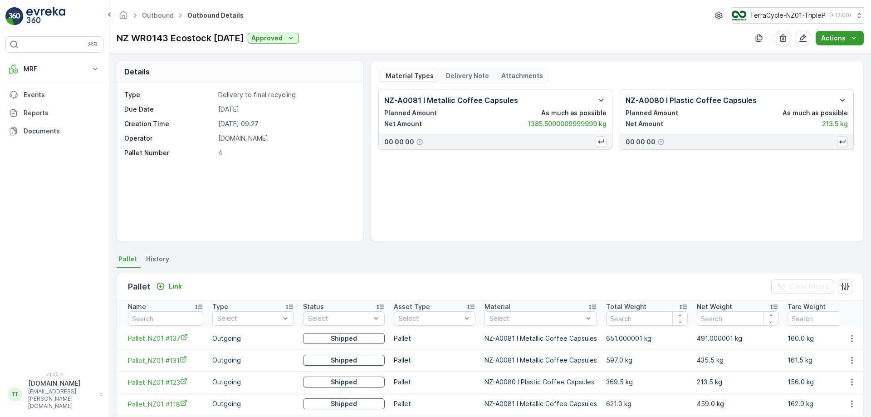
click at [825, 40] on p "Actions" at bounding box center [833, 38] width 25 height 9
click at [821, 52] on span "Create Delivery Note" at bounding box center [835, 55] width 65 height 9
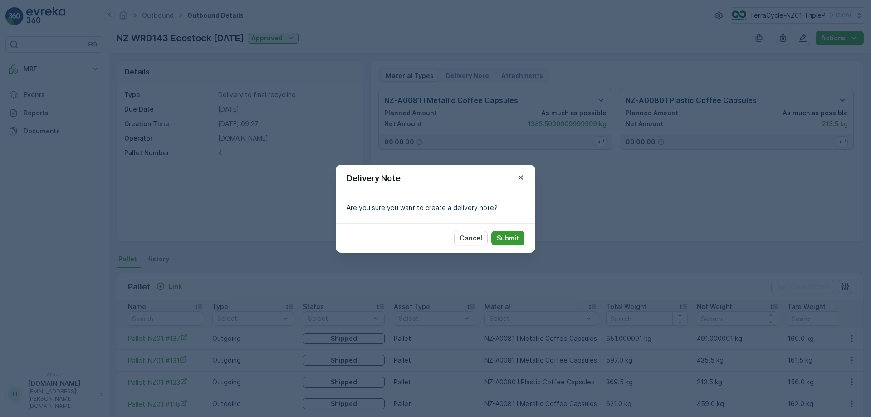
click at [505, 236] on p "Submit" at bounding box center [508, 238] width 22 height 9
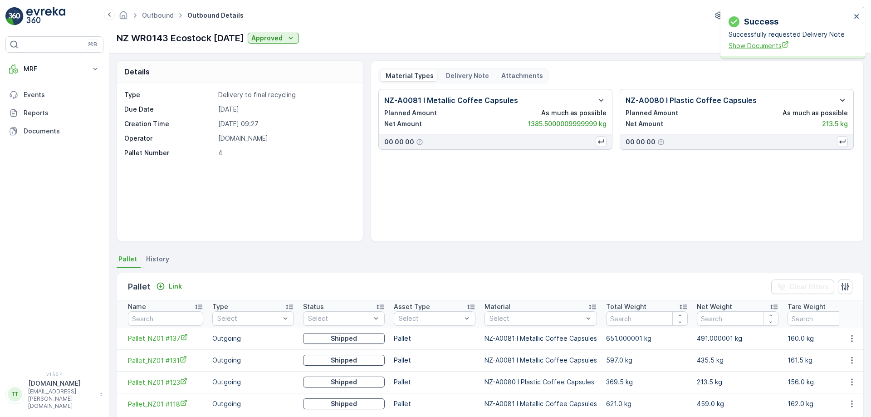
click at [746, 46] on span "Show Documents" at bounding box center [790, 46] width 123 height 10
click at [445, 75] on p "Delivery Note" at bounding box center [467, 75] width 44 height 9
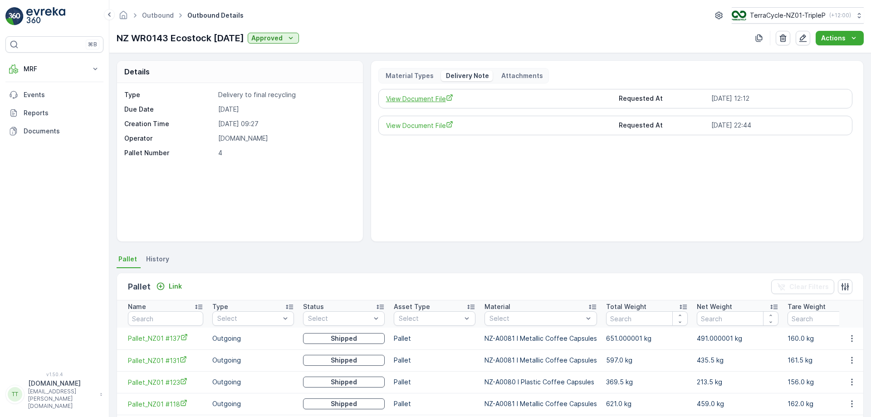
click at [412, 98] on span "View Document File" at bounding box center [499, 99] width 226 height 10
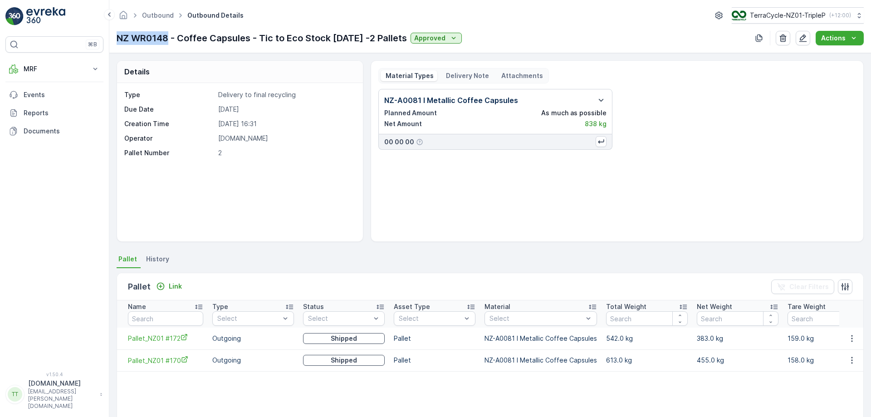
drag, startPoint x: 118, startPoint y: 39, endPoint x: 169, endPoint y: 42, distance: 50.9
click at [169, 42] on p "NZ WR0148 - Coffee Capsules - Tic to Eco Stock [DATE] -2 Pallets" at bounding box center [262, 38] width 290 height 14
copy p "NZ WR0148"
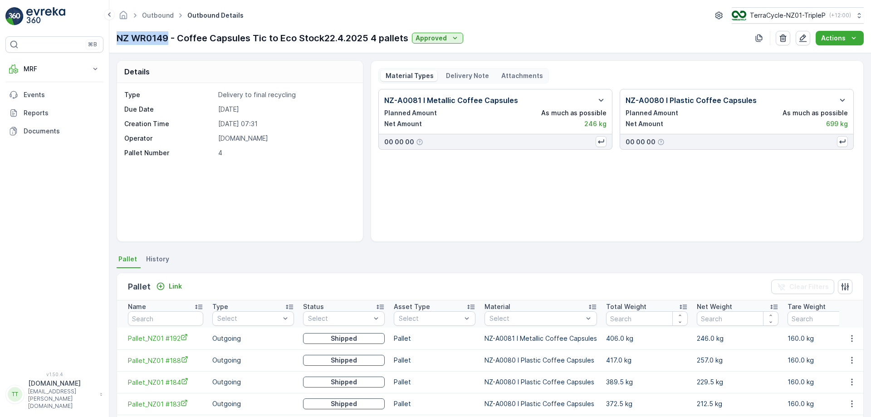
drag, startPoint x: 118, startPoint y: 40, endPoint x: 167, endPoint y: 35, distance: 49.7
click at [167, 35] on p "NZ WR0149 - Coffee Capsules Tic to Eco Stock22.4.2025 4 pallets" at bounding box center [263, 38] width 292 height 14
copy p "NZ WR0149"
click at [805, 38] on icon "button" at bounding box center [803, 38] width 8 height 8
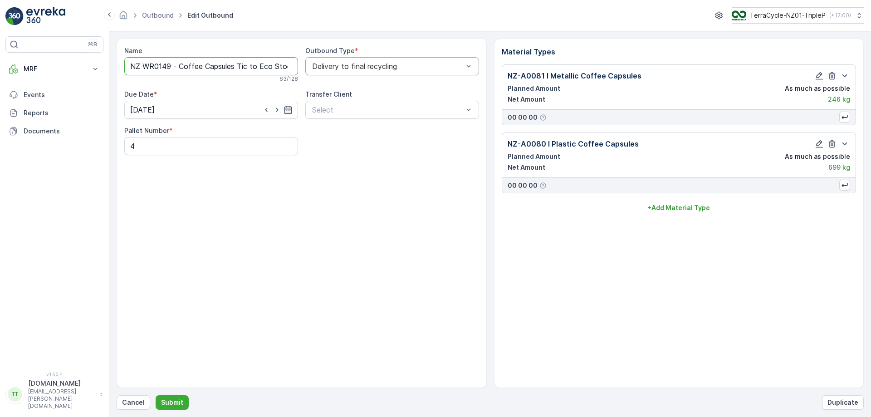
scroll to position [0, 71]
drag, startPoint x: 253, startPoint y: 66, endPoint x: 317, endPoint y: 69, distance: 64.0
click at [317, 69] on div "Name NZ WR0149 - Coffee Capsules Tic to Eco Stock22.4.2025 4 pallets 63 / 128 O…" at bounding box center [301, 100] width 355 height 109
click at [231, 68] on input "NZ WR0149 - Coffee Capsules Tic to Eco Stock22.4.2025 4 pallets" at bounding box center [211, 66] width 174 height 18
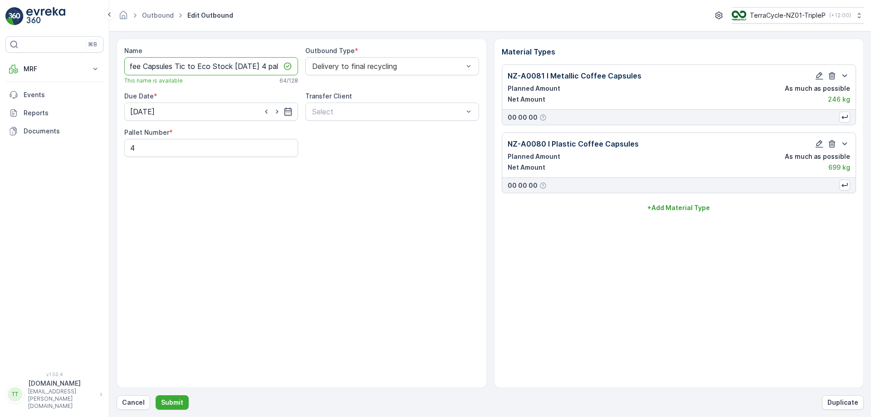
click at [147, 65] on input "NZ WR0149 - Coffee Capsules Tic to Eco Stock 11.4.2025 4 pallets" at bounding box center [211, 66] width 174 height 18
type input "NZ WR0149 - Coffee Capsules Tic to Eco Stock 11.4.2025 4 pallets"
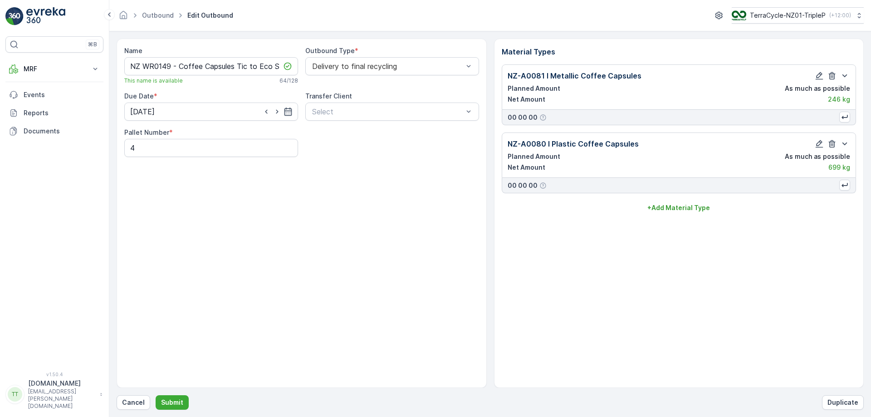
click at [200, 305] on div "Name NZ WR0149 - Coffee Capsules Tic to Eco Stock 11.4.2025 4 pallets This name…" at bounding box center [302, 213] width 370 height 349
click at [176, 400] on p "Submit" at bounding box center [172, 402] width 22 height 9
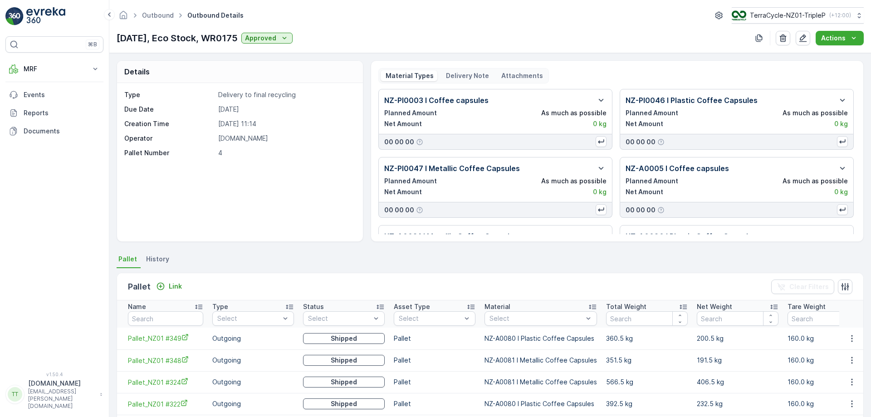
scroll to position [52, 0]
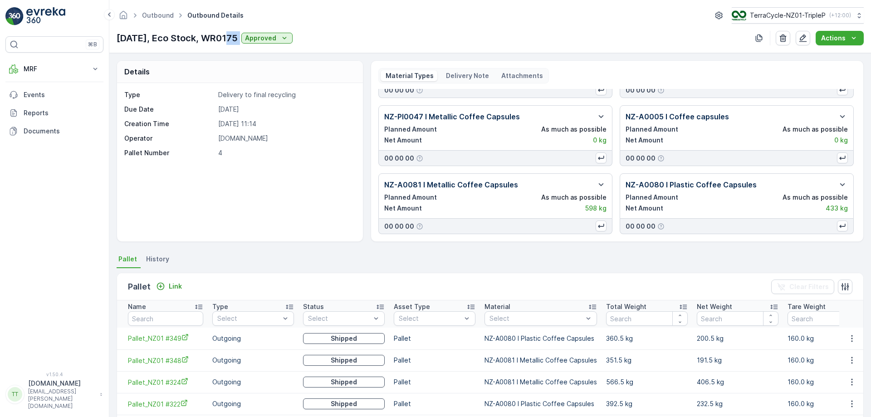
drag, startPoint x: 225, startPoint y: 37, endPoint x: 262, endPoint y: 38, distance: 36.8
click at [262, 38] on div "30/05/2025, Eco Stock, WR0175 Approved" at bounding box center [205, 38] width 176 height 14
copy p "WR0175"
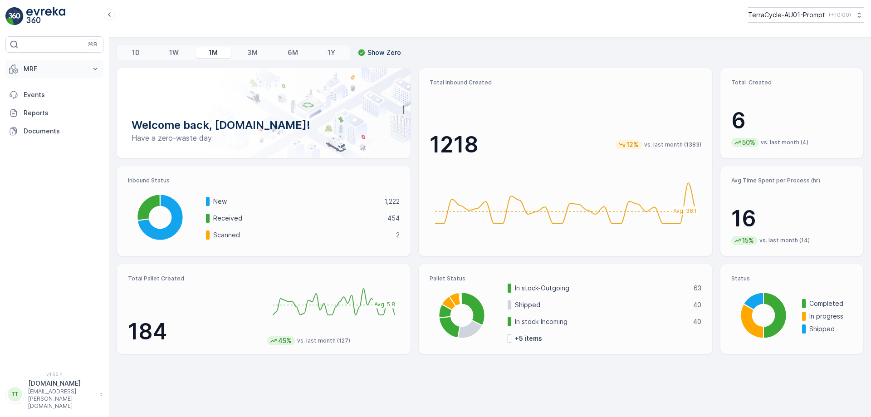
click at [79, 72] on p "MRF" at bounding box center [55, 68] width 62 height 9
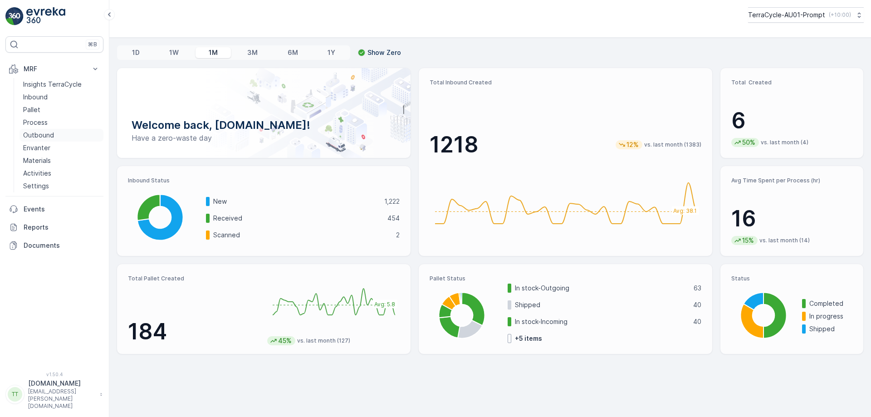
click at [52, 134] on p "Outbound" at bounding box center [38, 135] width 31 height 9
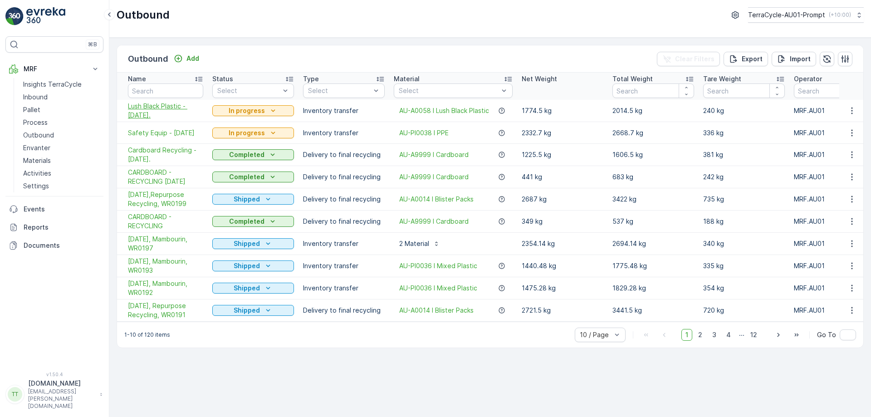
click at [153, 110] on span "Lush Black Plastic - [DATE]." at bounding box center [165, 111] width 75 height 18
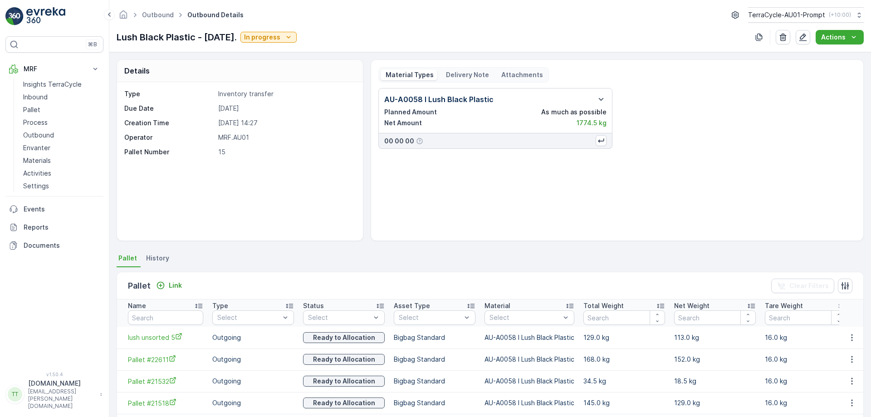
click at [477, 78] on p "Delivery Note" at bounding box center [467, 74] width 44 height 9
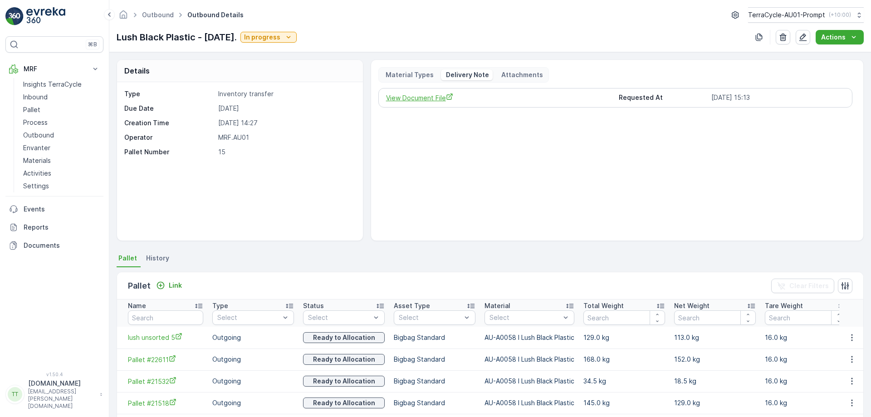
click at [422, 97] on span "View Document File" at bounding box center [499, 98] width 226 height 10
click at [809, 13] on p "TerraCycle-AU01-Prompt" at bounding box center [786, 14] width 77 height 9
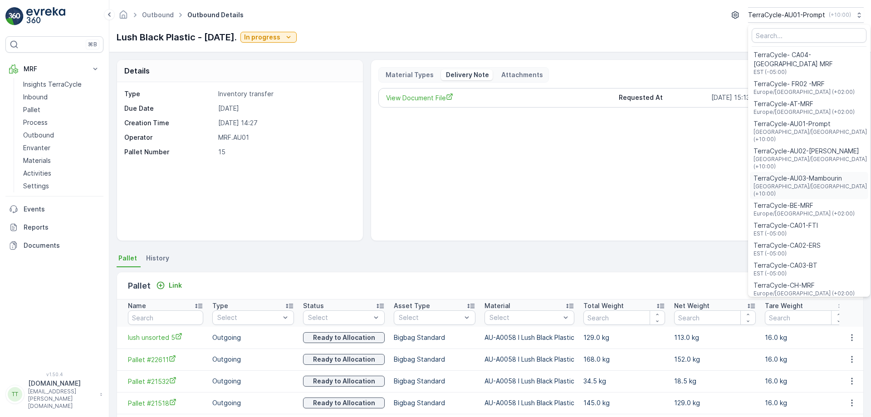
click at [788, 174] on span "TerraCycle-AU03-Mambourin" at bounding box center [811, 178] width 115 height 9
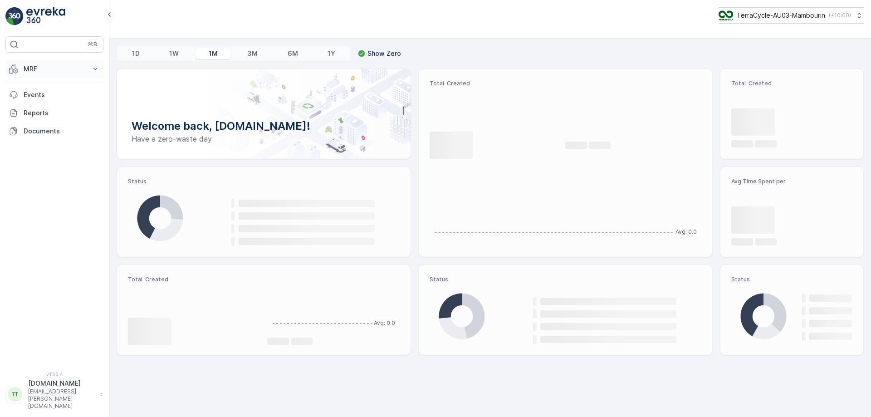
click at [64, 67] on p "MRF" at bounding box center [55, 68] width 62 height 9
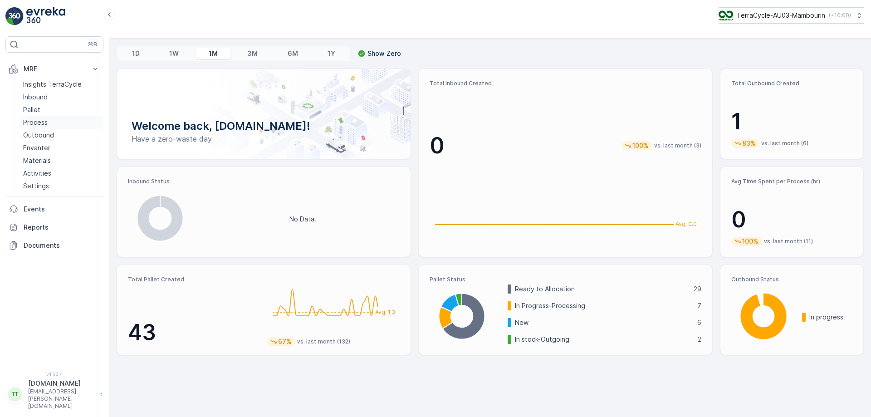
click at [47, 124] on p "Process" at bounding box center [35, 122] width 25 height 9
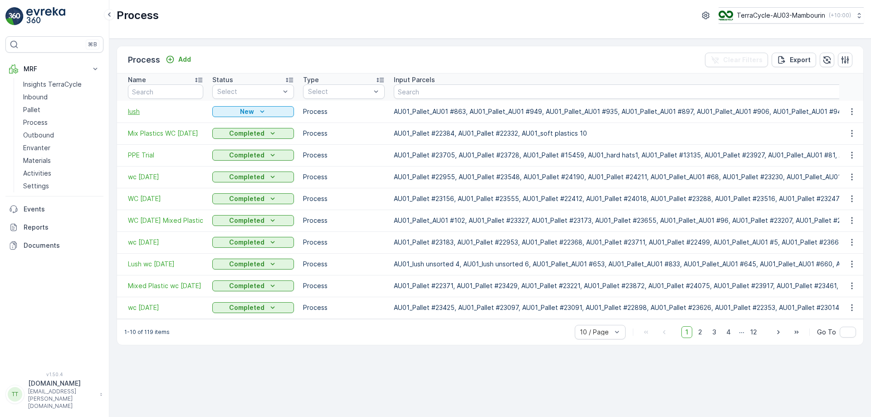
click at [138, 113] on span "lush" at bounding box center [165, 111] width 75 height 9
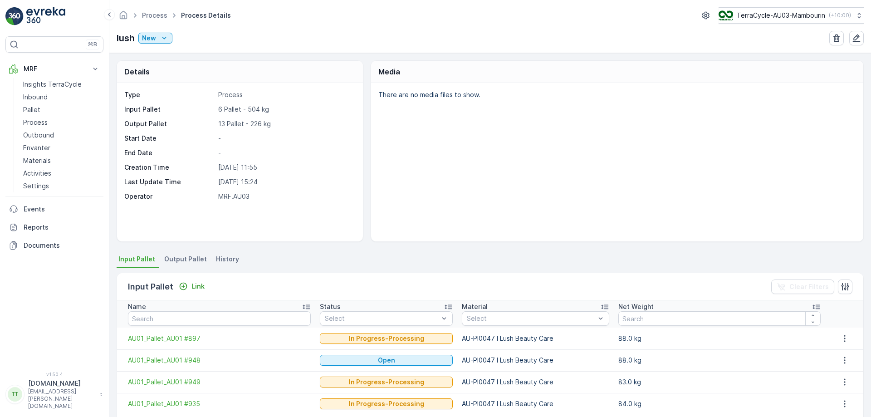
click at [178, 257] on span "Output Pallet" at bounding box center [185, 259] width 43 height 9
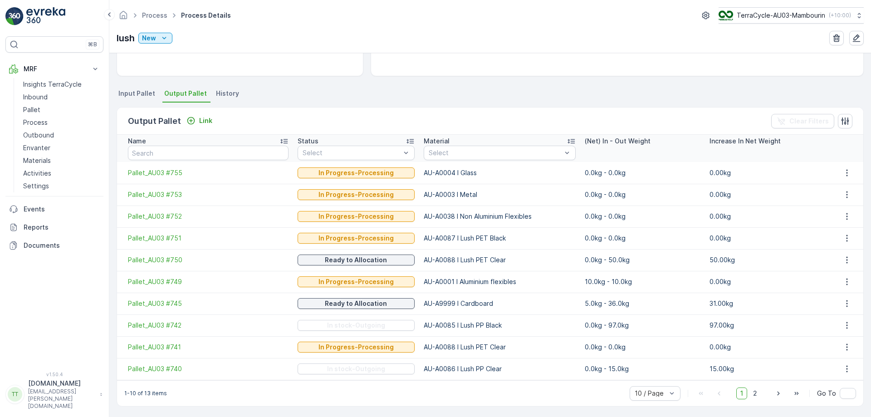
scroll to position [167, 0]
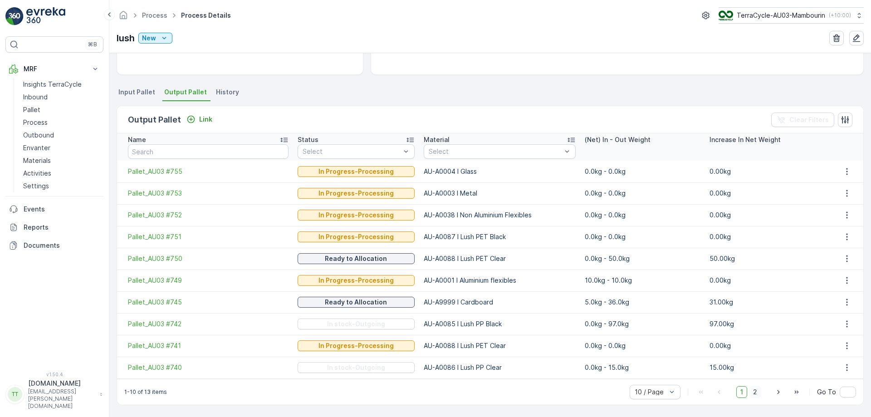
click at [757, 397] on span "2" at bounding box center [755, 392] width 12 height 12
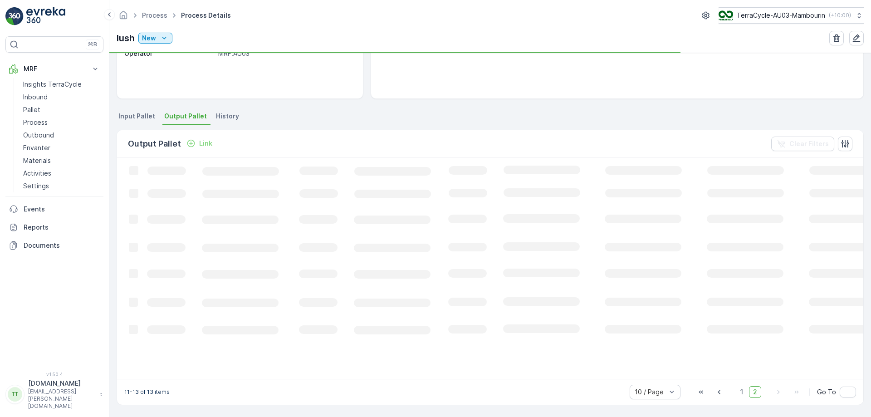
scroll to position [147, 0]
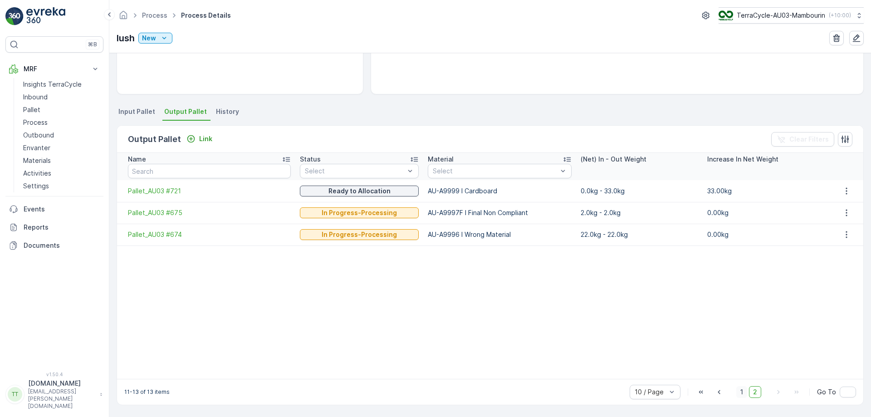
click at [745, 396] on span "1" at bounding box center [741, 392] width 11 height 12
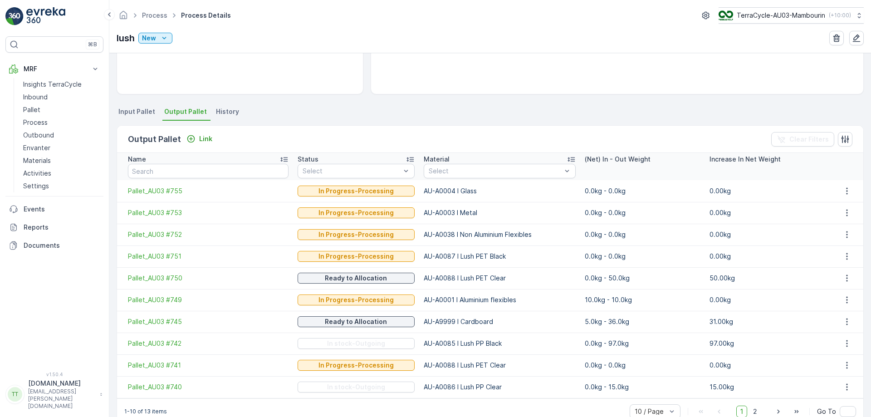
scroll to position [167, 0]
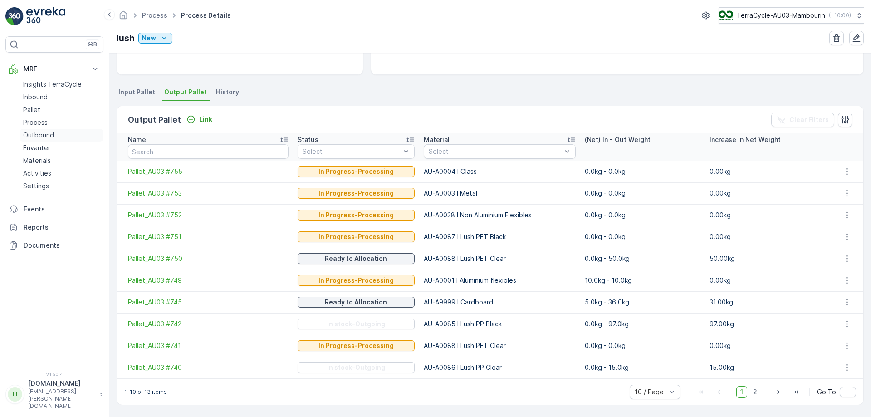
click at [40, 139] on p "Outbound" at bounding box center [38, 135] width 31 height 9
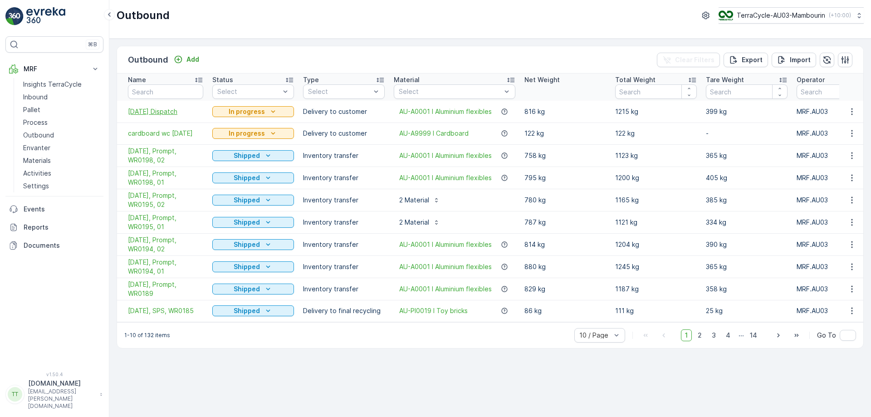
click at [167, 113] on span "23/09/25 Dispatch" at bounding box center [165, 111] width 75 height 9
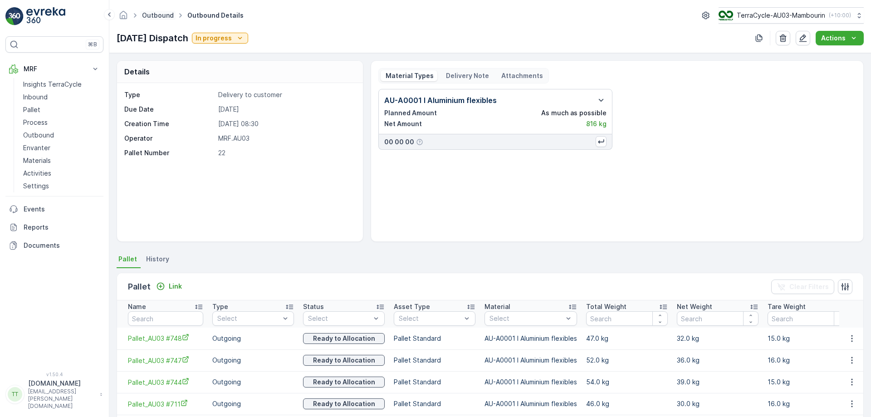
click at [164, 15] on link "Outbound" at bounding box center [158, 15] width 32 height 8
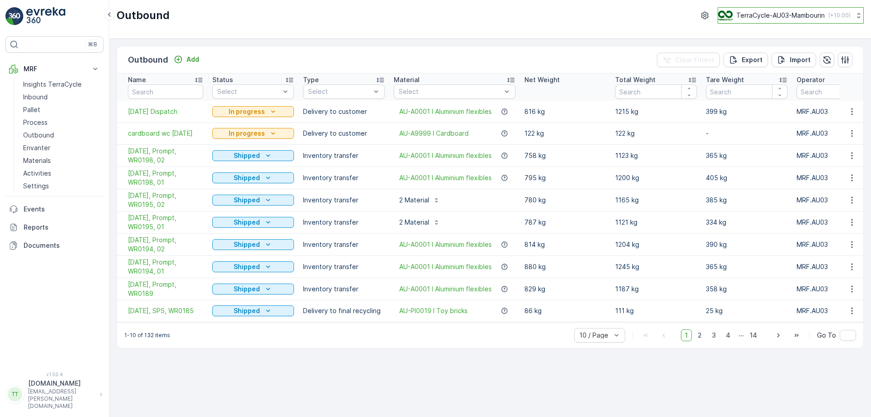
click at [768, 18] on p "TerraCycle-AU03-Mambourin" at bounding box center [780, 15] width 88 height 9
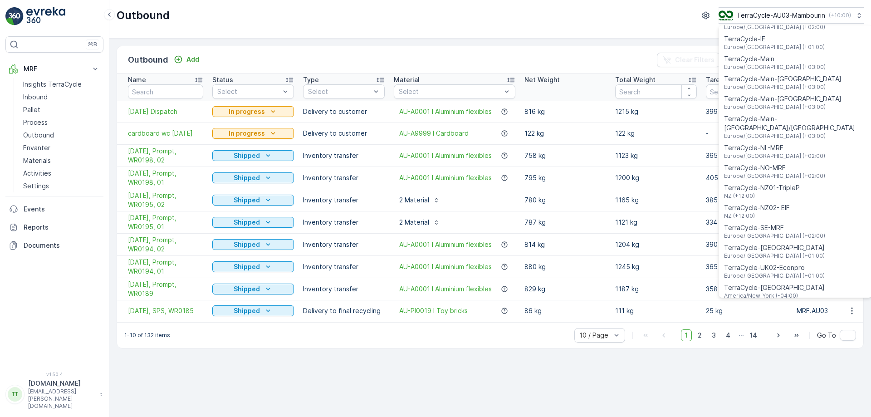
scroll to position [317, 0]
click at [764, 192] on span "NZ (+12:00)" at bounding box center [762, 195] width 76 height 7
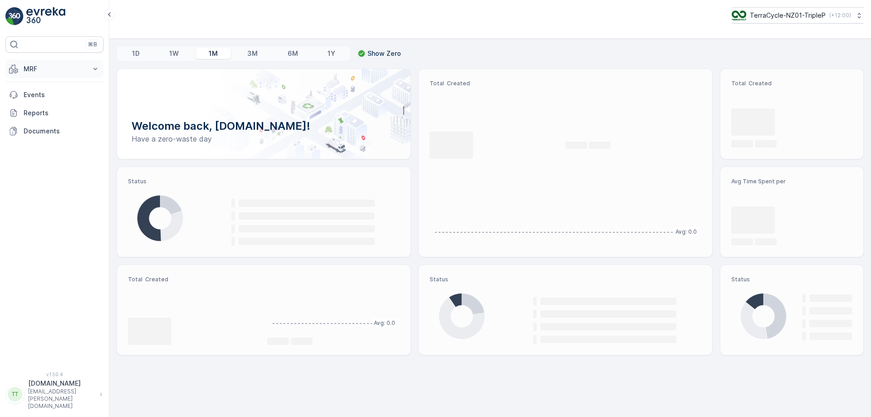
click at [57, 71] on p "MRF" at bounding box center [55, 68] width 62 height 9
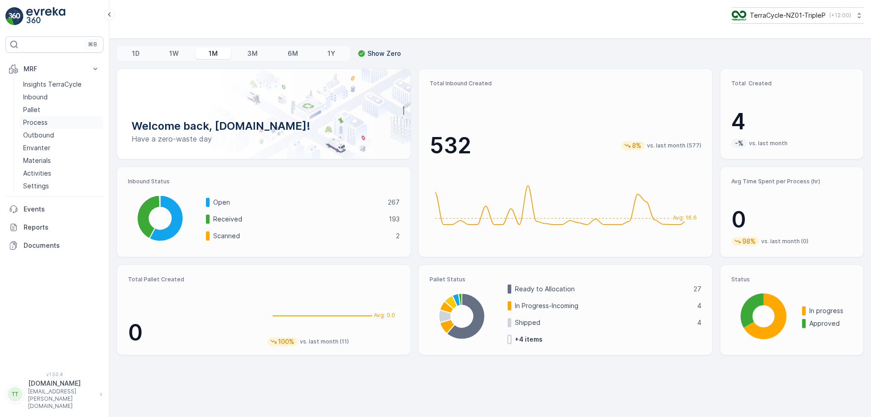
click at [36, 120] on p "Process" at bounding box center [35, 122] width 25 height 9
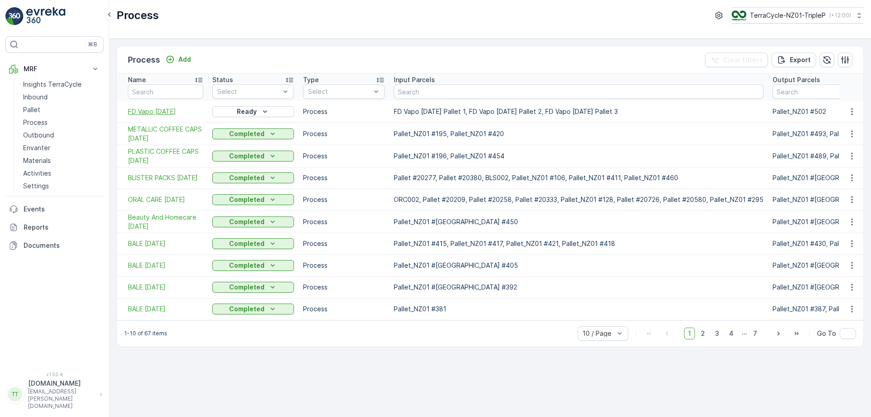
click at [153, 110] on span "FD Vapo 19.08.25" at bounding box center [165, 111] width 75 height 9
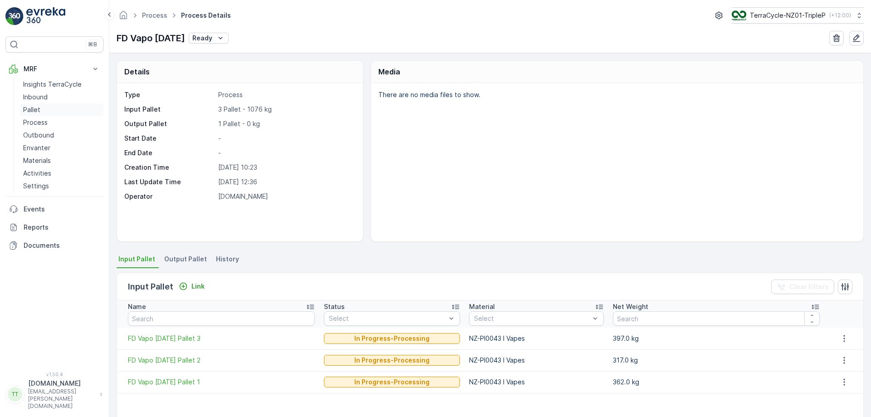
click at [40, 112] on link "Pallet" at bounding box center [62, 109] width 84 height 13
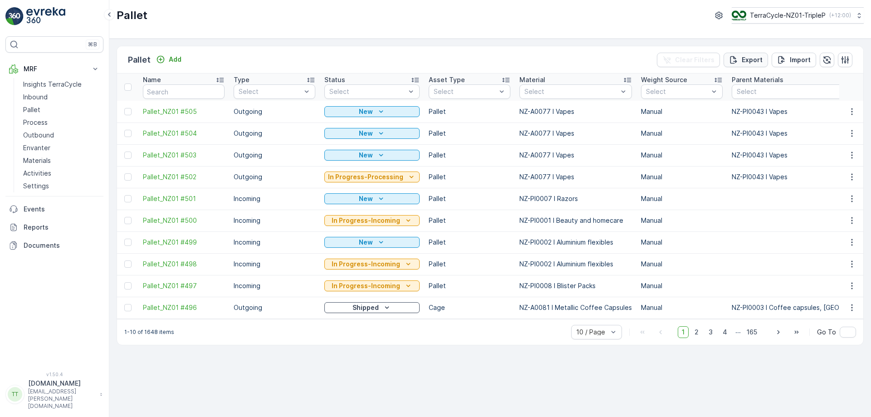
click at [752, 60] on p "Export" at bounding box center [752, 59] width 21 height 9
click at [734, 52] on span "reports" at bounding box center [790, 55] width 123 height 10
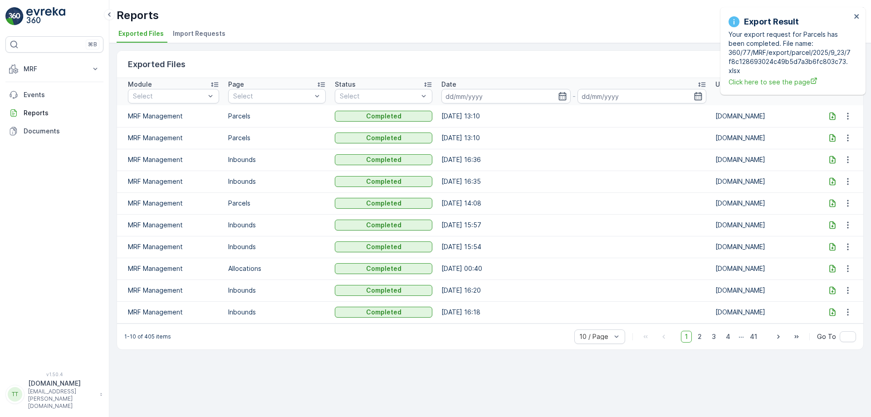
click at [832, 116] on icon at bounding box center [833, 116] width 6 height 8
